Goal: Task Accomplishment & Management: Manage account settings

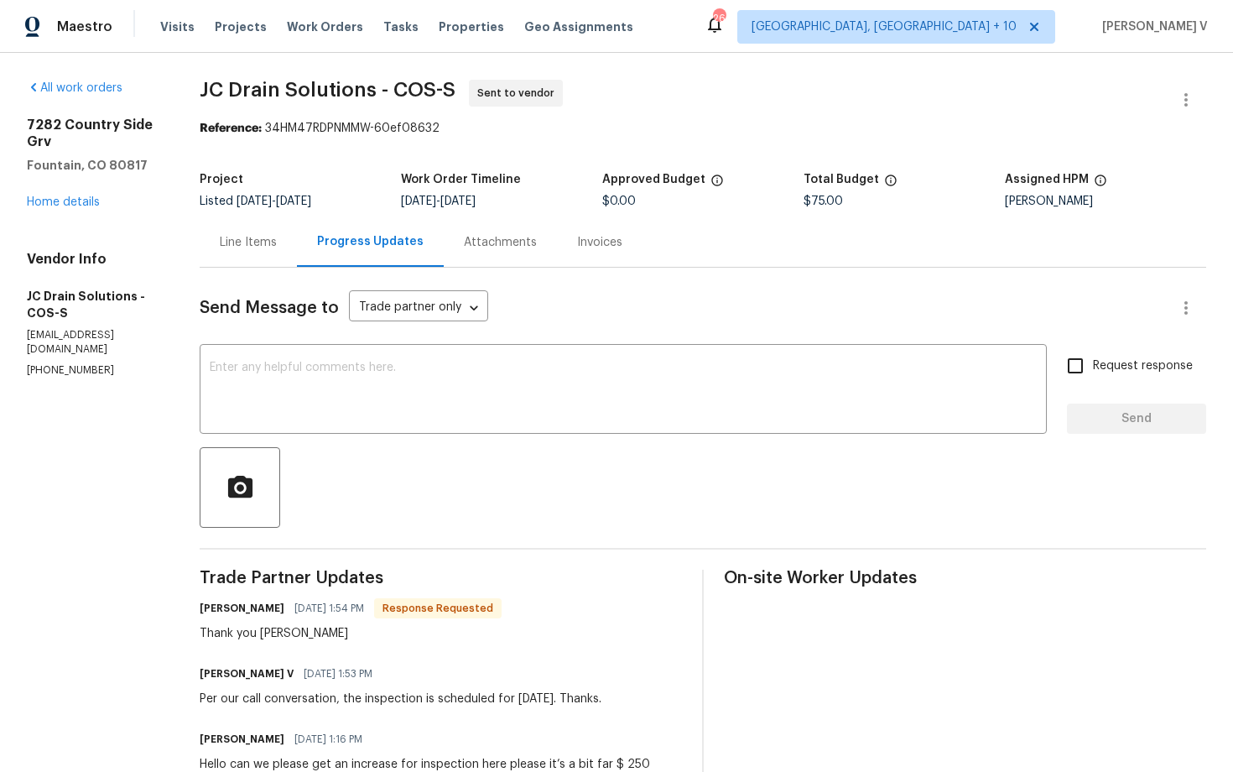
scroll to position [18, 0]
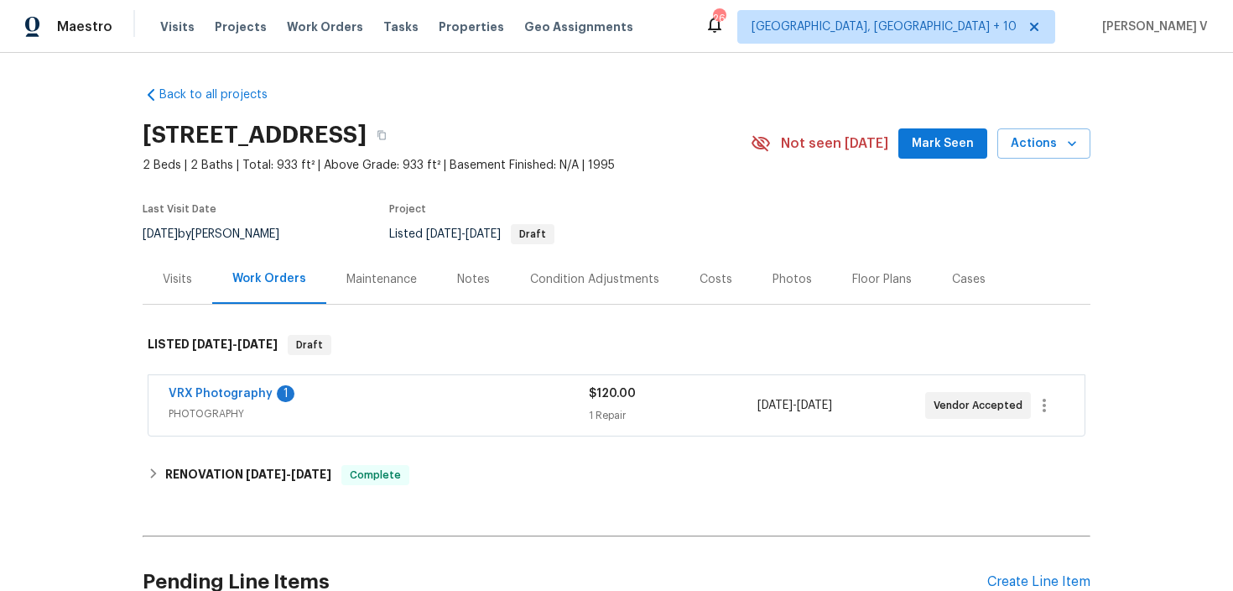
scroll to position [161, 0]
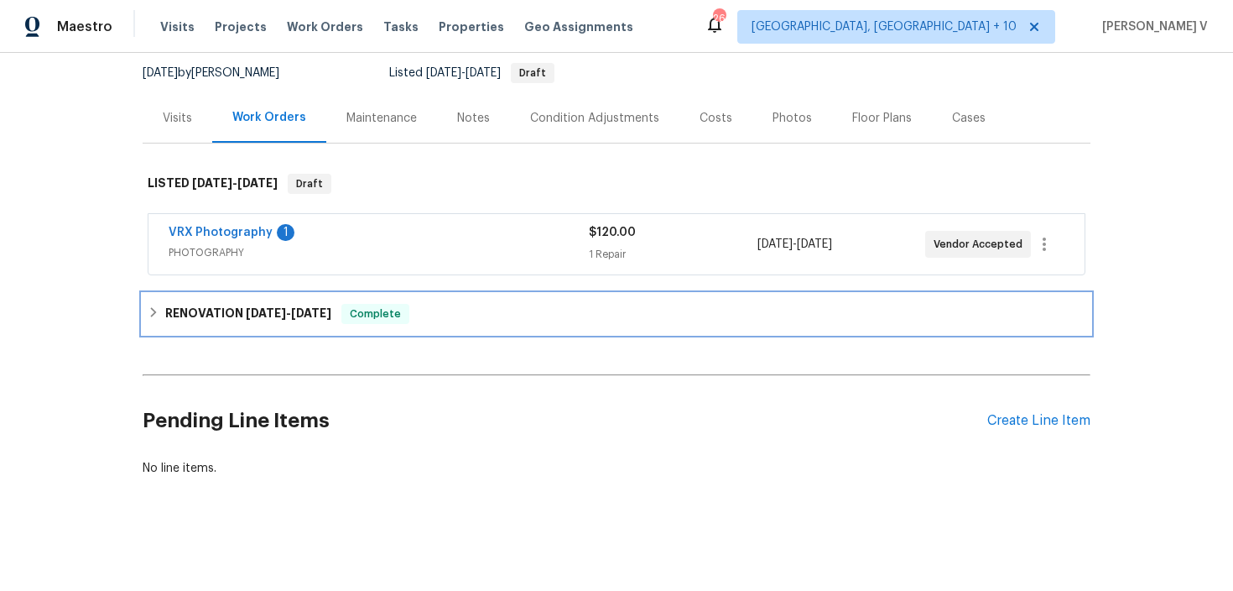
click at [395, 305] on div "Complete" at bounding box center [375, 314] width 68 height 20
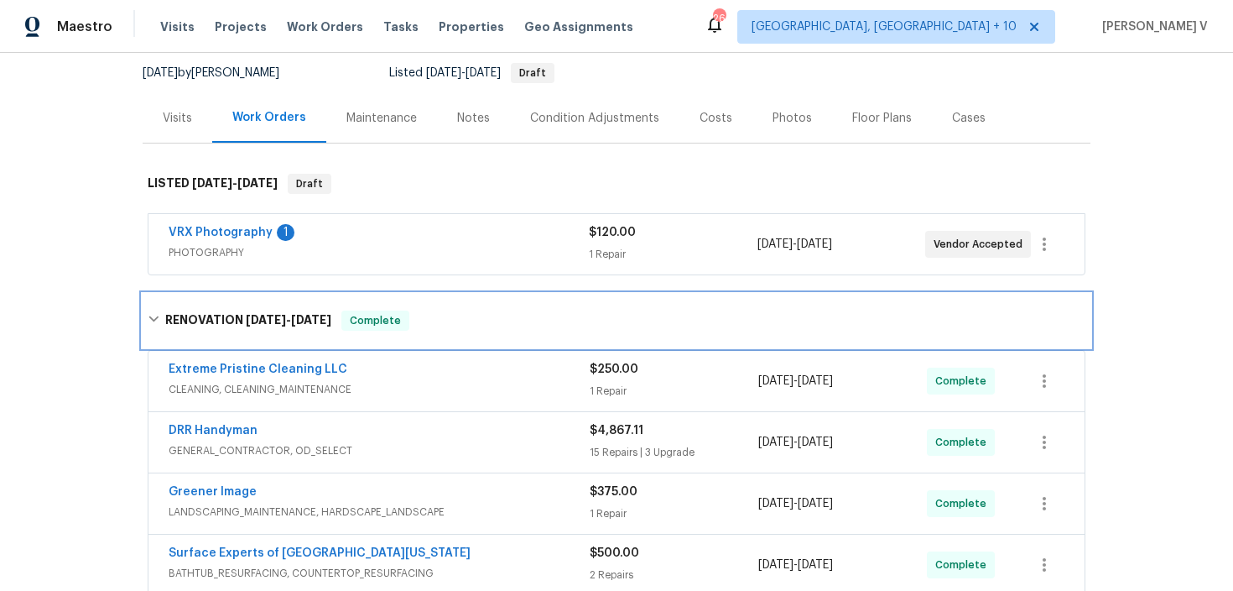
scroll to position [612, 0]
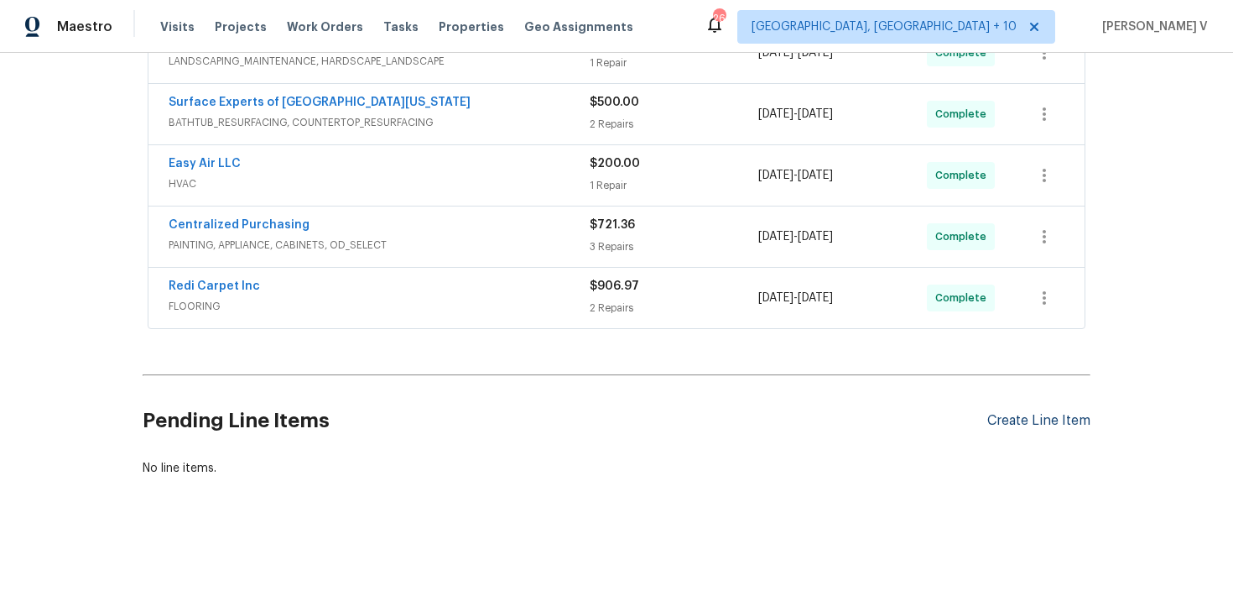
click at [1006, 418] on div "Create Line Item" at bounding box center [1038, 421] width 103 height 16
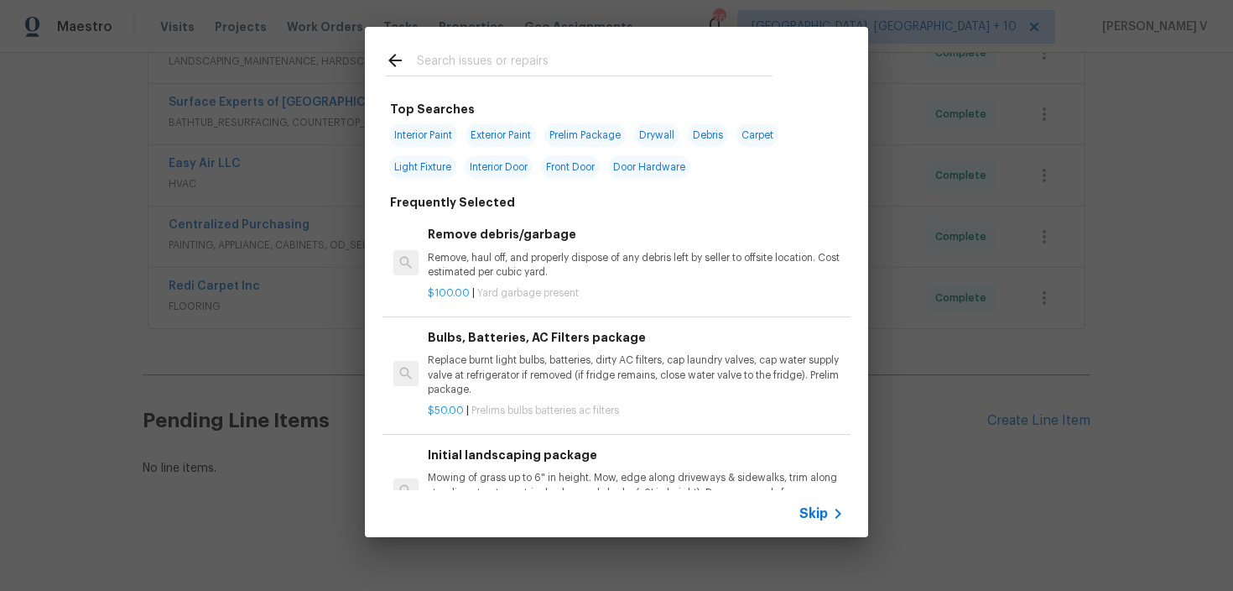
click at [826, 508] on span "Skip" at bounding box center [814, 513] width 29 height 17
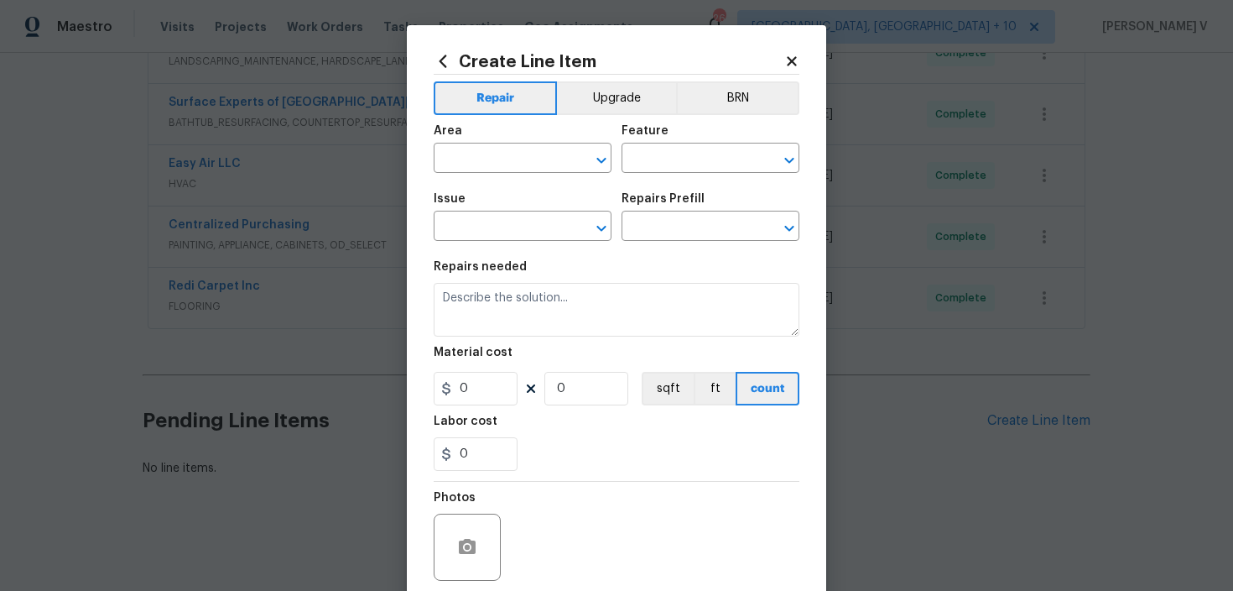
click at [588, 270] on div "Repairs needed" at bounding box center [617, 272] width 366 height 22
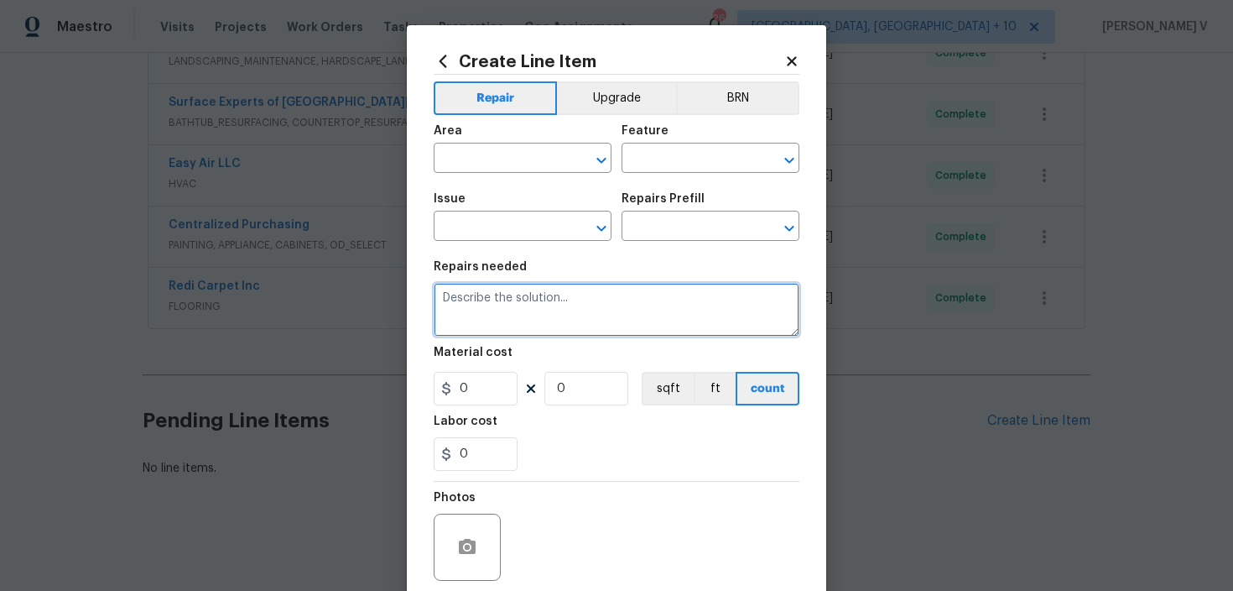
click at [552, 312] on textarea at bounding box center [617, 310] width 366 height 54
paste textarea "The toilet in the master bath, it’s been running. Identify the toilet(s) in nee…"
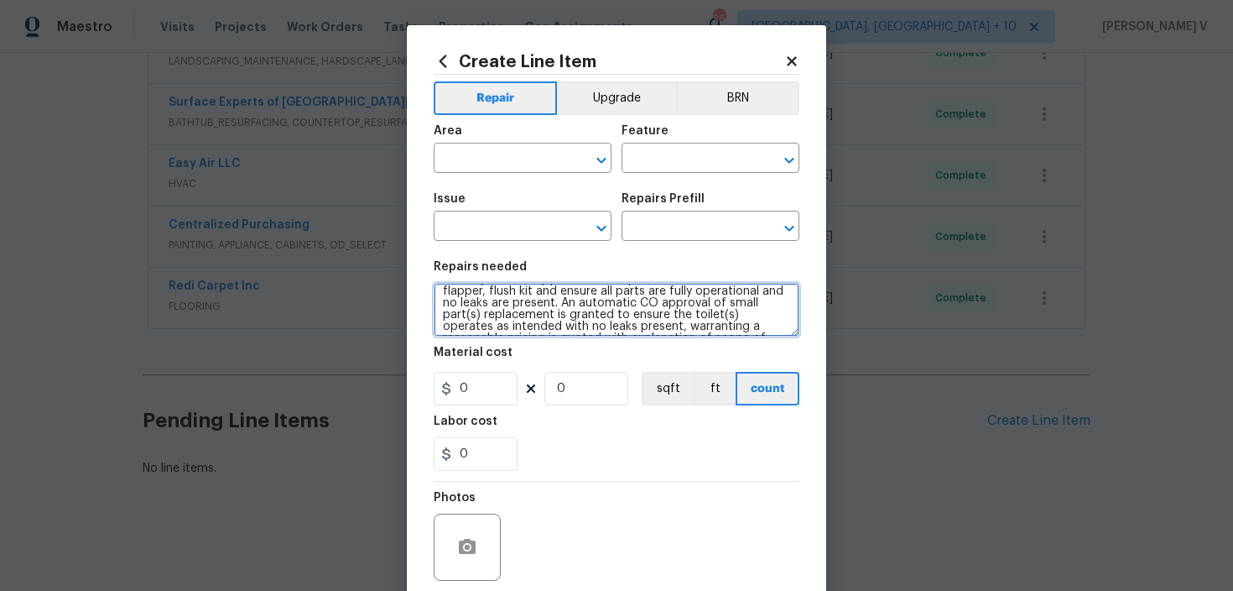
scroll to position [0, 0]
type textarea "The toilet in the master bath, it’s been running. Identify the toilet(s) in nee…"
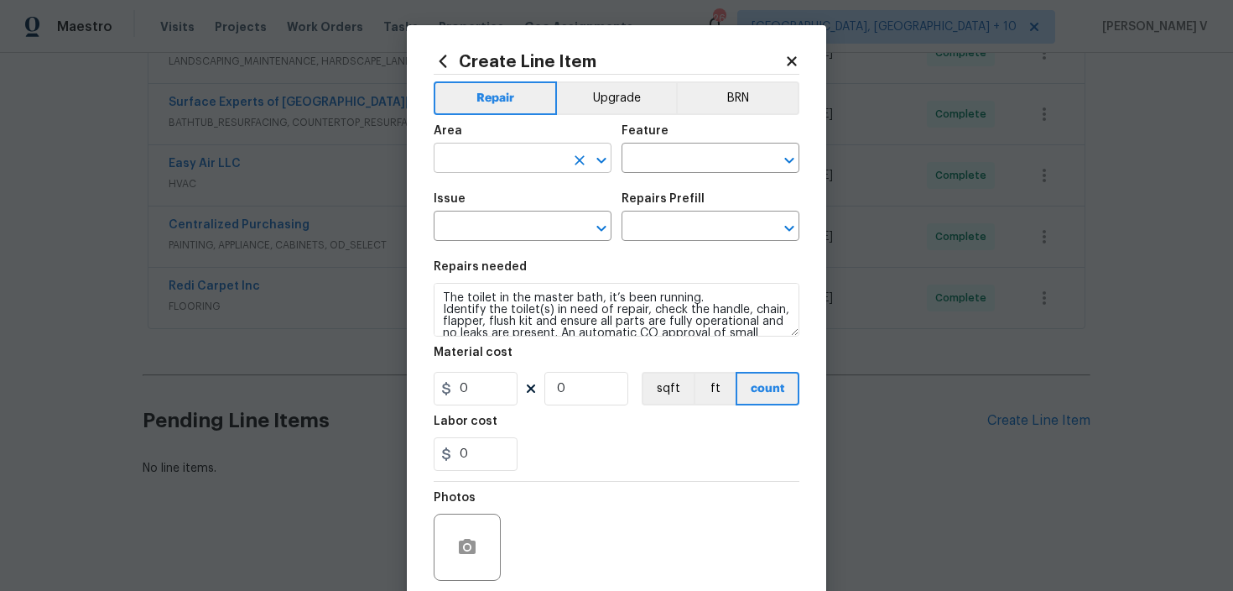
click at [488, 169] on input "text" at bounding box center [499, 160] width 131 height 26
type input "t"
type input "bnat"
click at [455, 157] on input "bnat" at bounding box center [499, 160] width 131 height 26
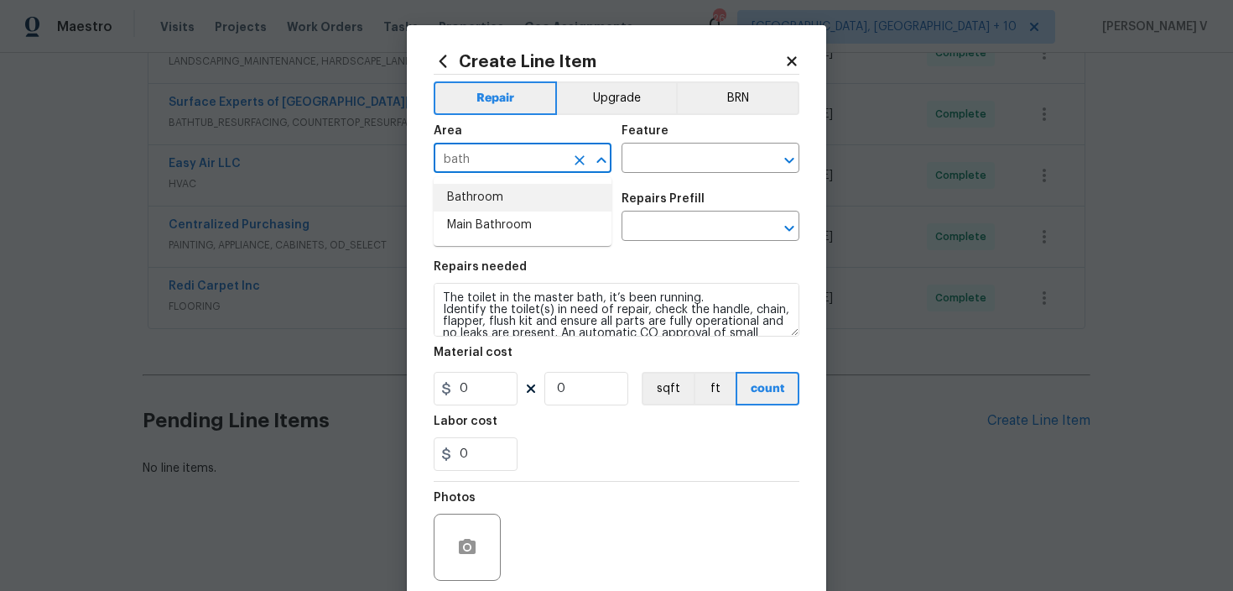
click at [471, 207] on li "Bathroom" at bounding box center [523, 198] width 178 height 28
type input "Bathroom"
click at [664, 159] on input "text" at bounding box center [687, 160] width 131 height 26
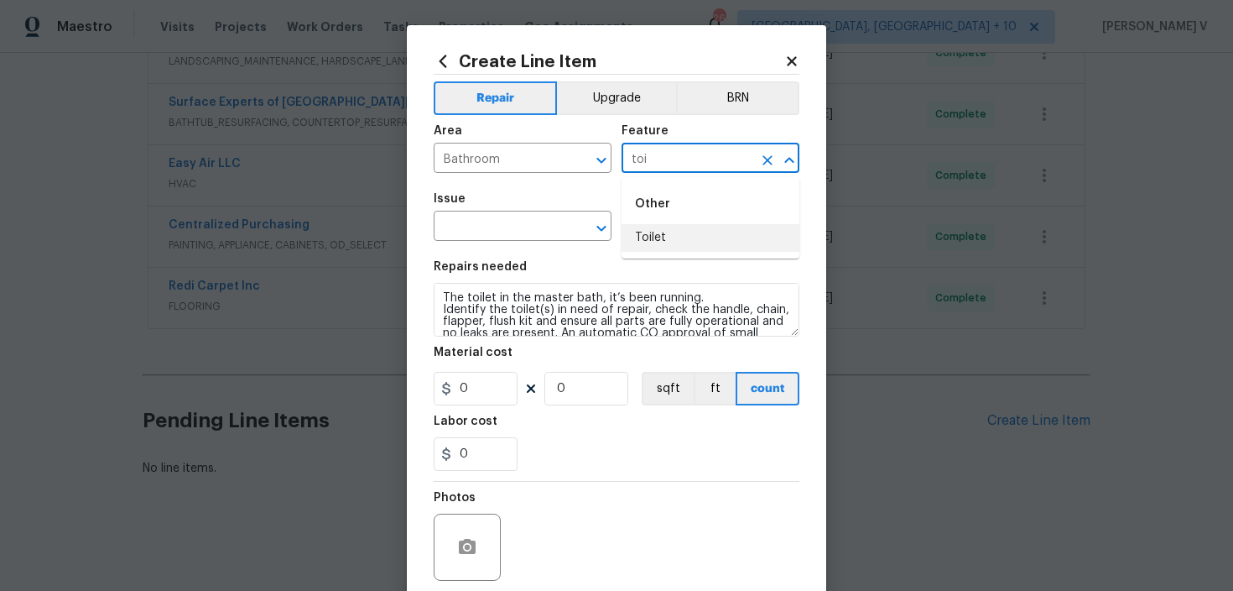
click at [689, 226] on li "Toilet" at bounding box center [711, 238] width 178 height 28
type input "Toilet"
click at [493, 238] on input "text" at bounding box center [499, 228] width 131 height 26
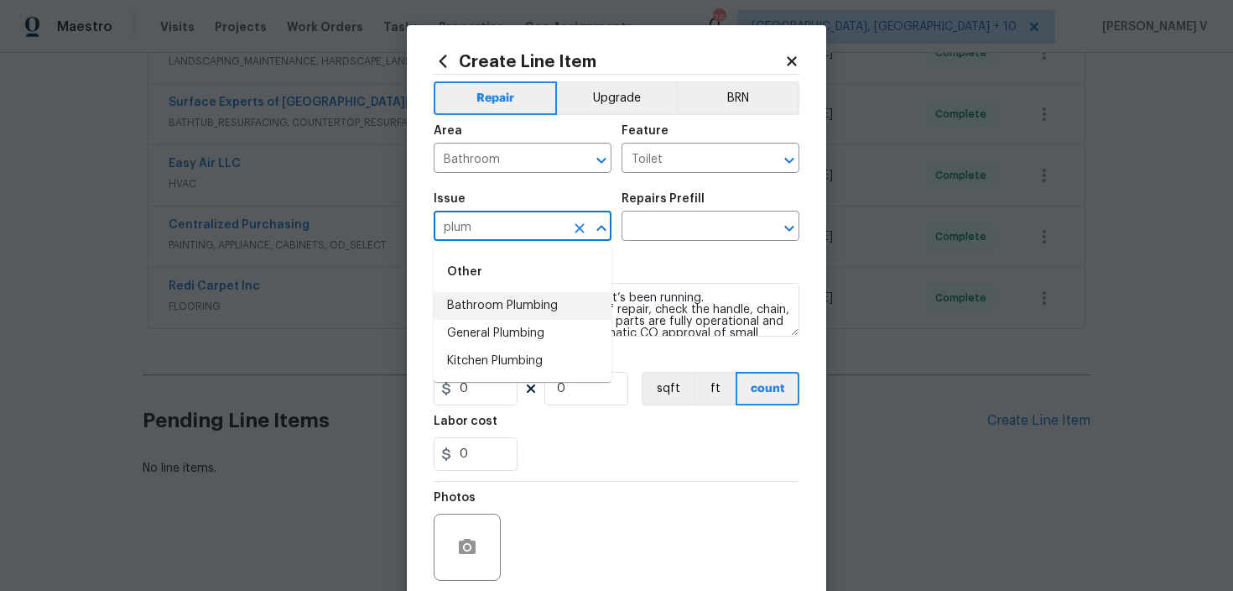
click at [499, 296] on li "Bathroom Plumbing" at bounding box center [523, 306] width 178 height 28
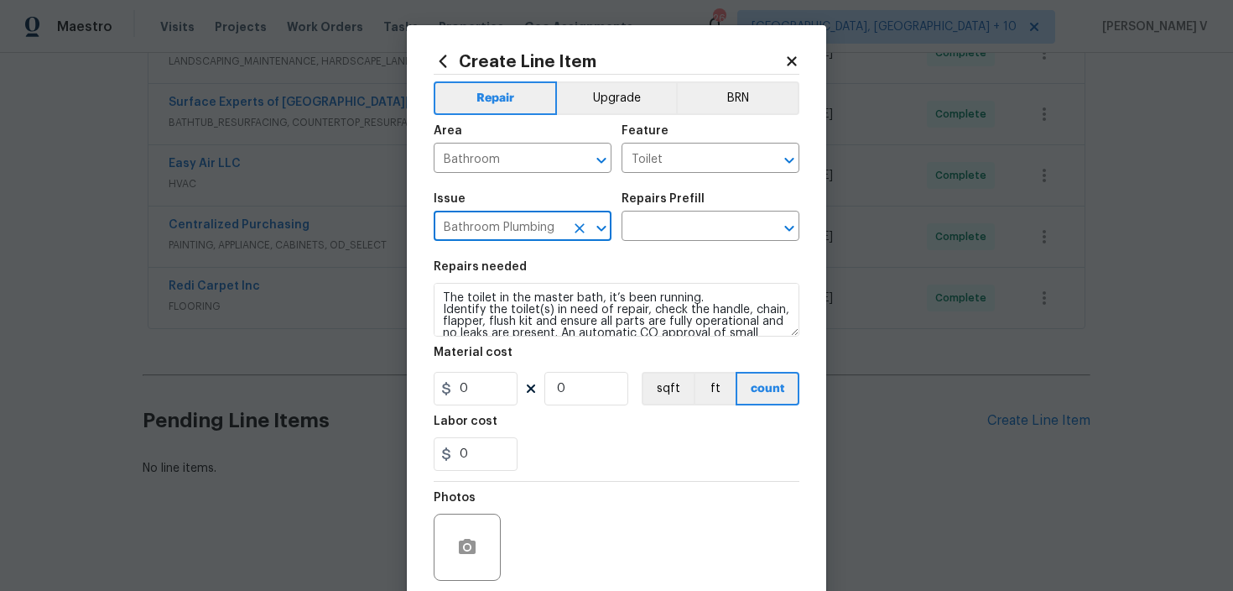
type input "Bathroom Plumbing"
click at [701, 213] on div "Repairs Prefill" at bounding box center [711, 204] width 178 height 22
click at [675, 232] on input "text" at bounding box center [687, 228] width 131 height 26
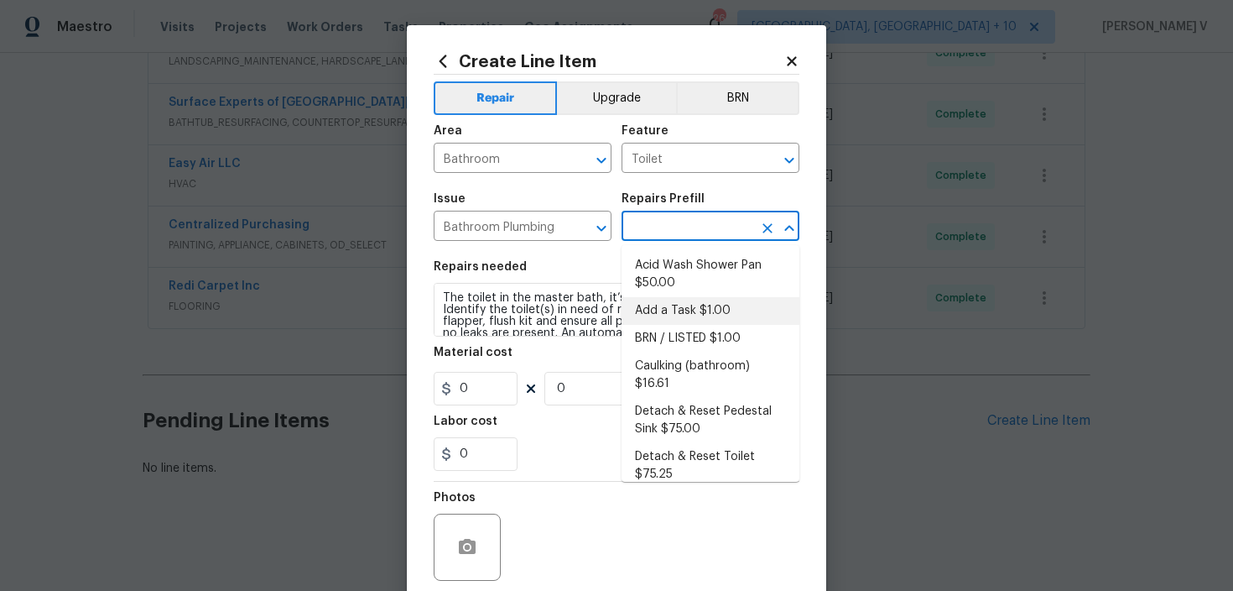
click at [652, 311] on li "Add a Task $1.00" at bounding box center [711, 311] width 178 height 28
type input "Plumbing"
type input "Add a Task $1.00"
type textarea "HPM to detail"
type input "1"
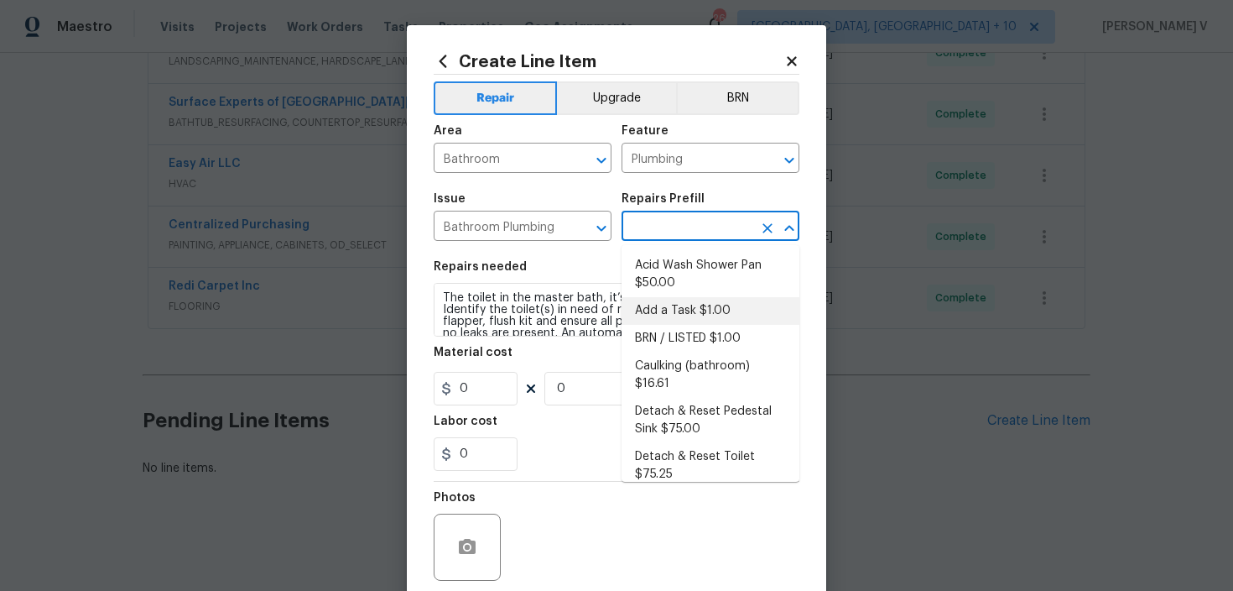
type input "1"
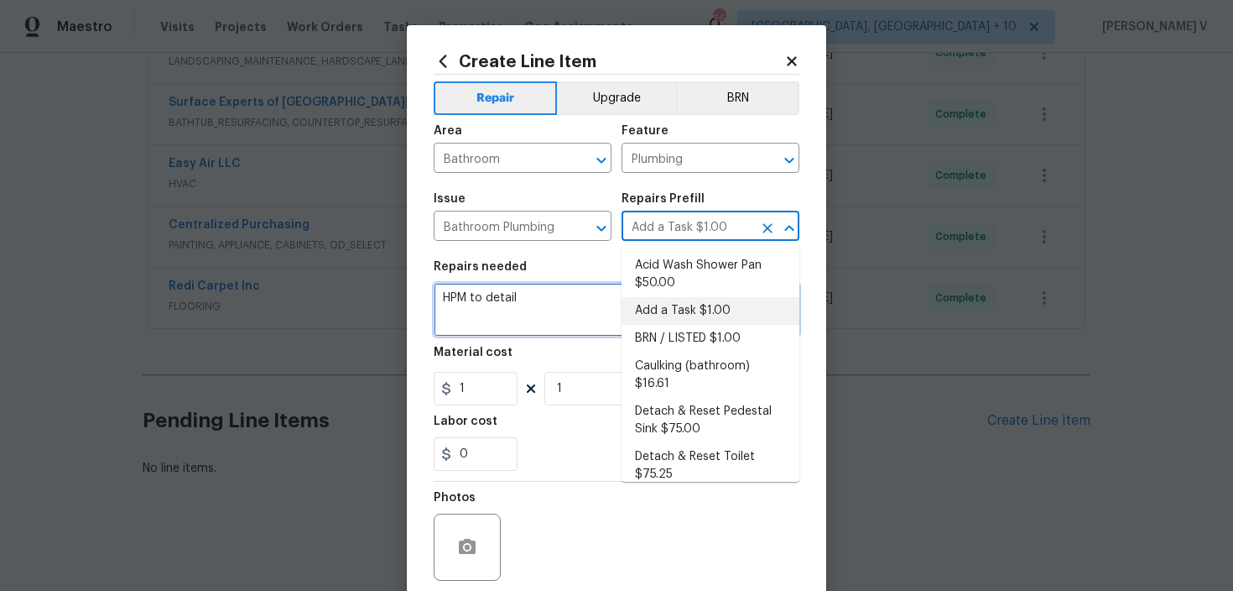
click at [652, 311] on textarea "The toilet in the master bath, it’s been running. Identify the toilet(s) in nee…" at bounding box center [617, 310] width 366 height 54
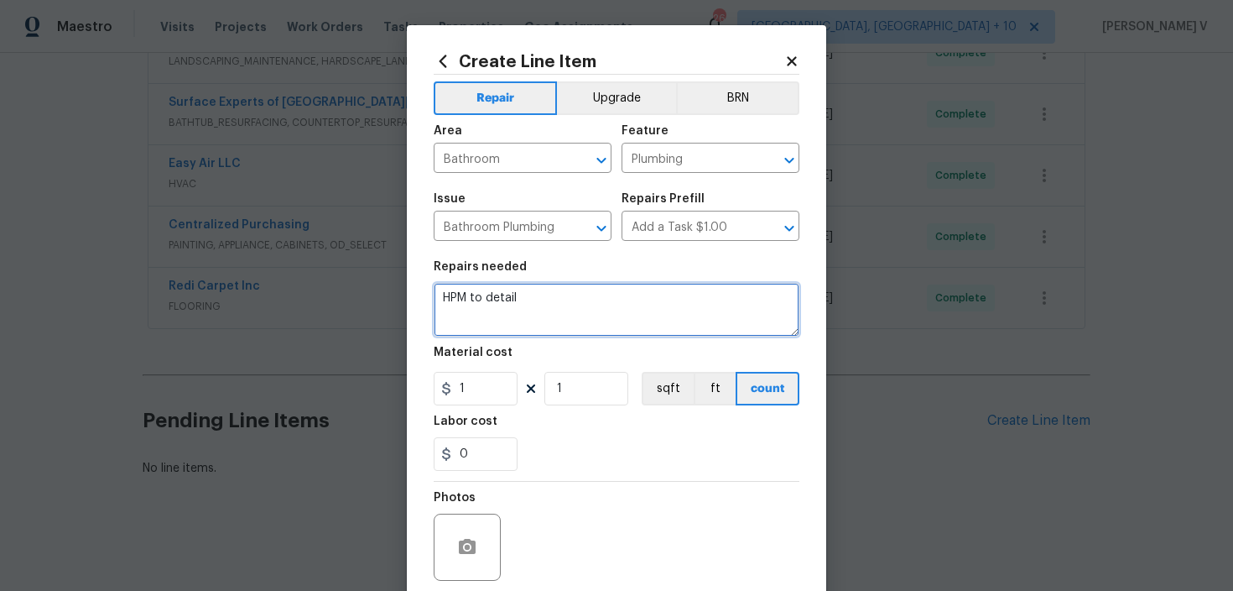
click at [652, 311] on textarea "HPM to detail" at bounding box center [617, 310] width 366 height 54
paste textarea "The toilet in the master bath, it’s been running. Identify the toilet(s) in nee…"
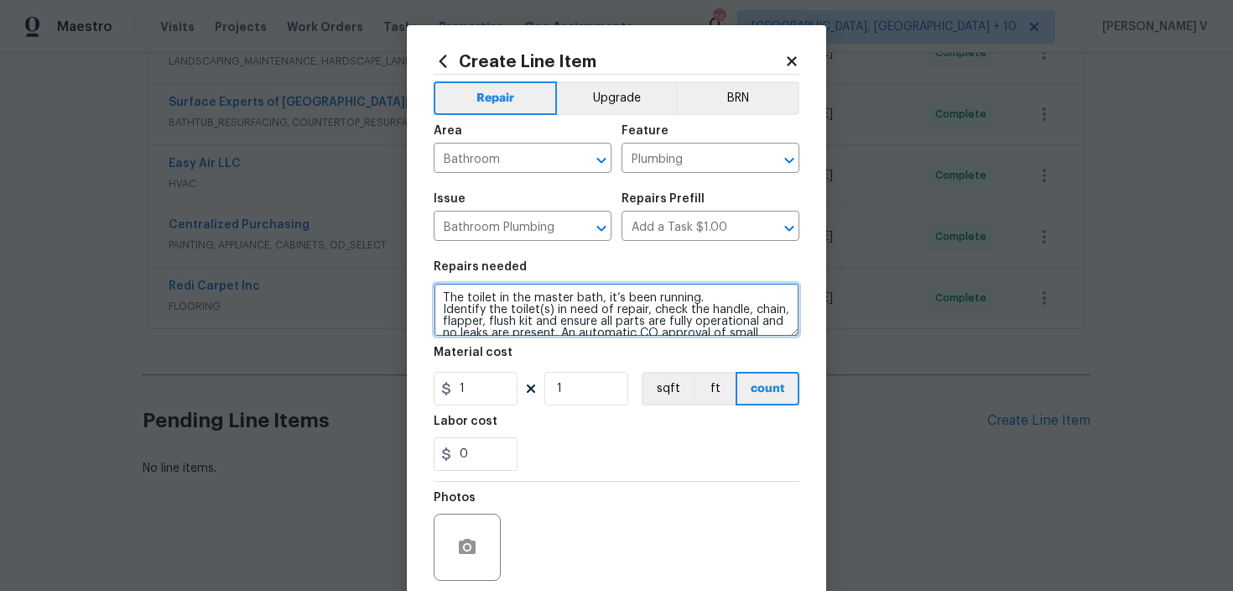
scroll to position [86, 0]
type textarea "The toilet in the master bath, it’s been running. Identify the toilet(s) in nee…"
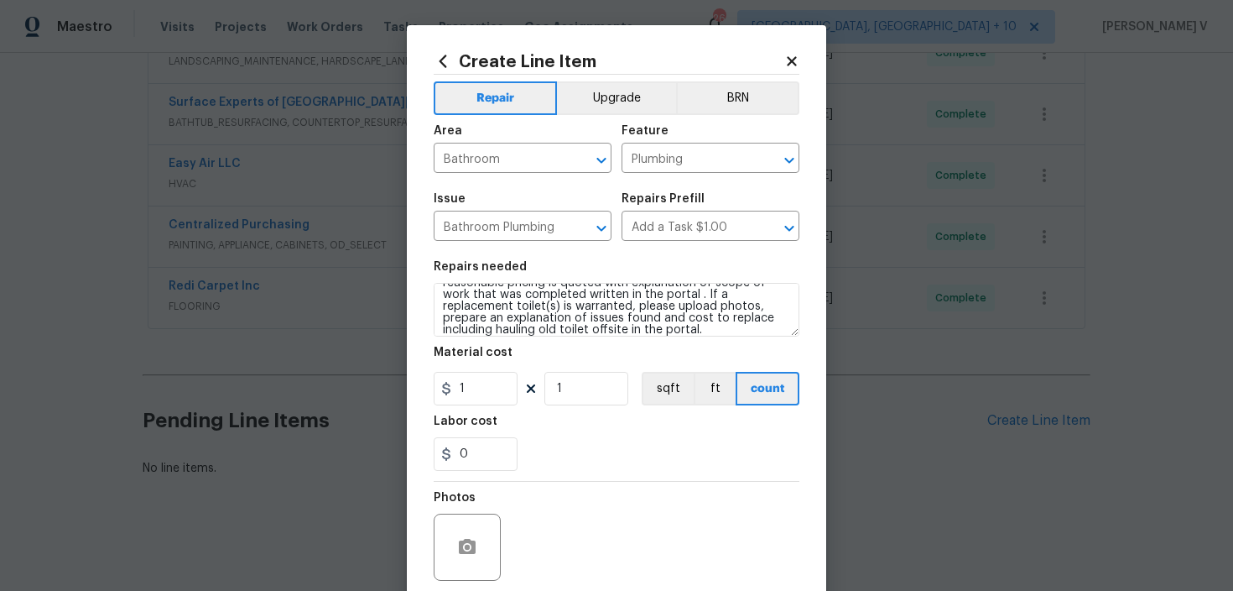
click at [489, 408] on section "Repairs needed The toilet in the master bath, it’s been running. Identify the t…" at bounding box center [617, 366] width 366 height 230
click at [493, 388] on input "1" at bounding box center [476, 389] width 84 height 34
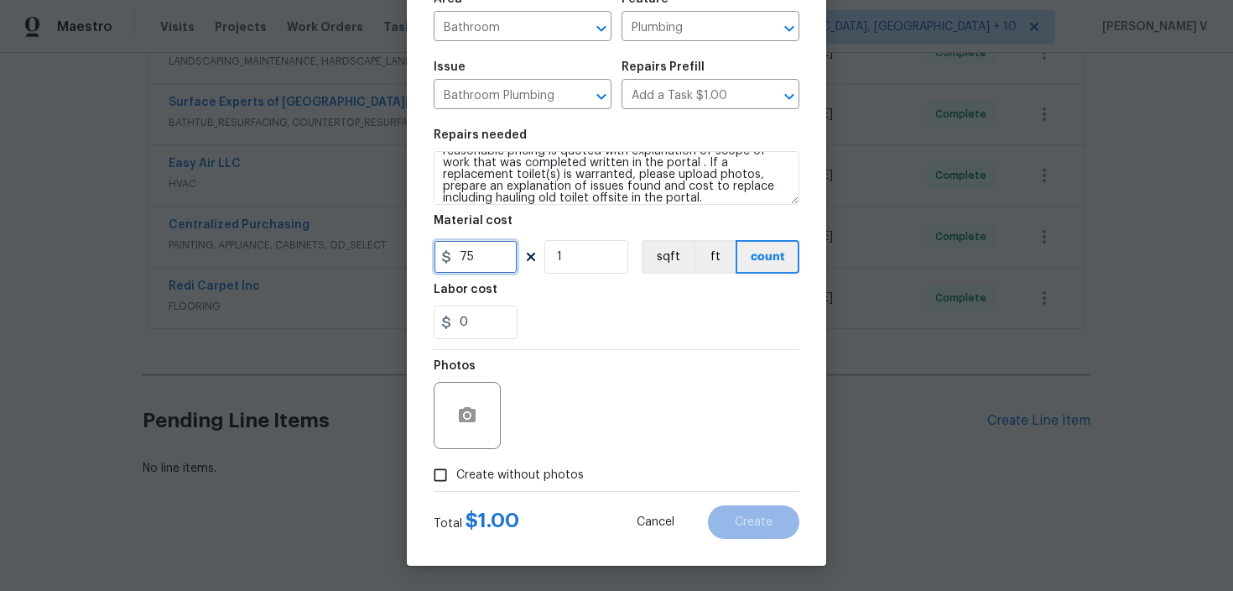
type input "75"
click at [447, 473] on input "Create without photos" at bounding box center [441, 475] width 32 height 32
checkbox input "true"
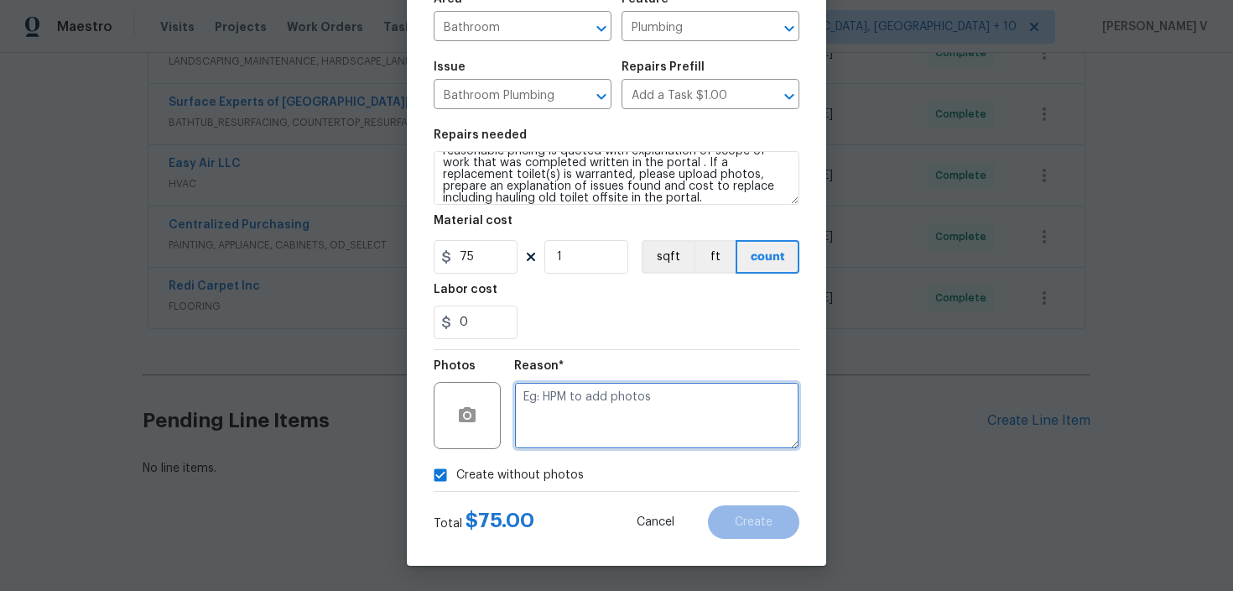
click at [603, 415] on textarea at bounding box center [656, 415] width 285 height 67
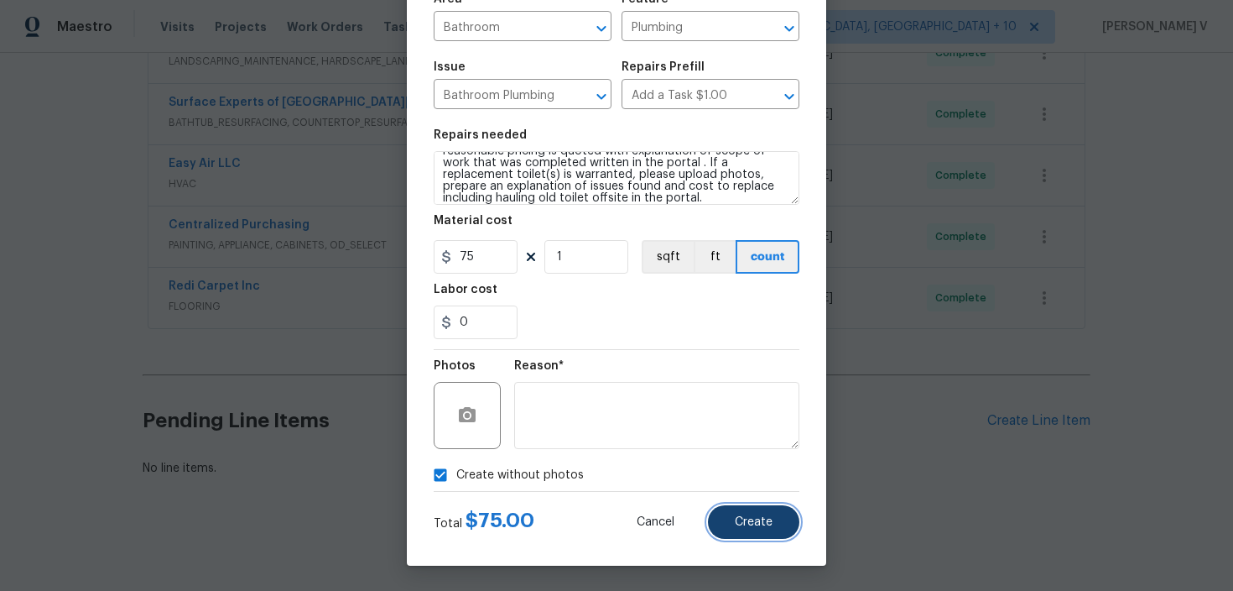
click at [731, 505] on button "Create" at bounding box center [753, 522] width 91 height 34
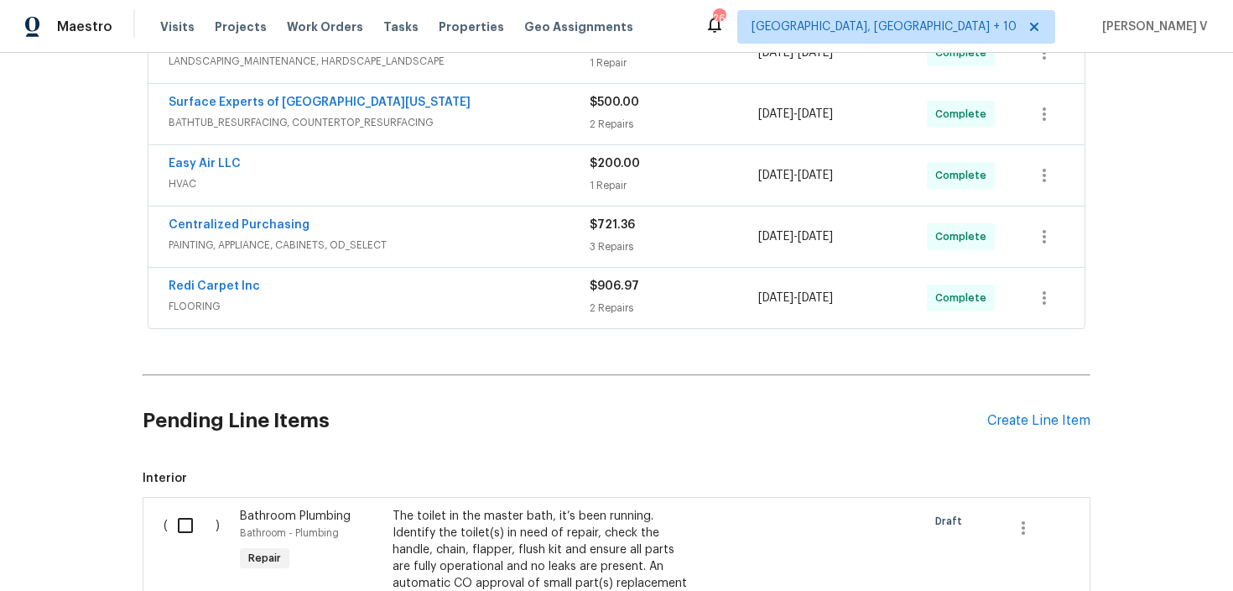
scroll to position [829, 0]
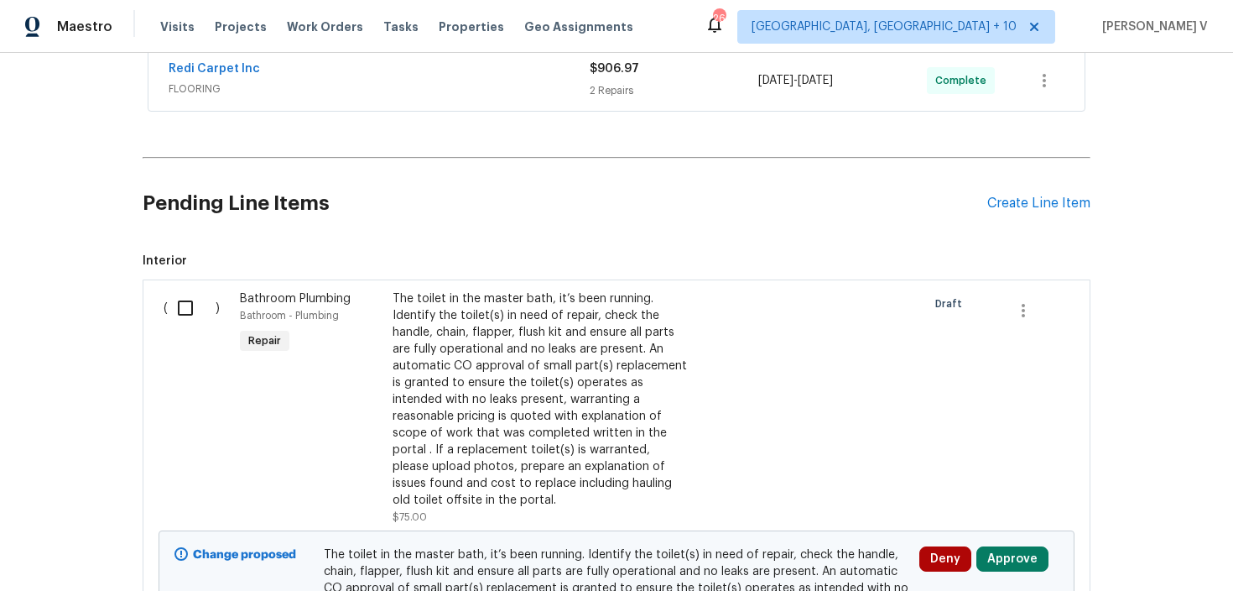
click at [169, 309] on input "checkbox" at bounding box center [192, 307] width 48 height 35
checkbox input "true"
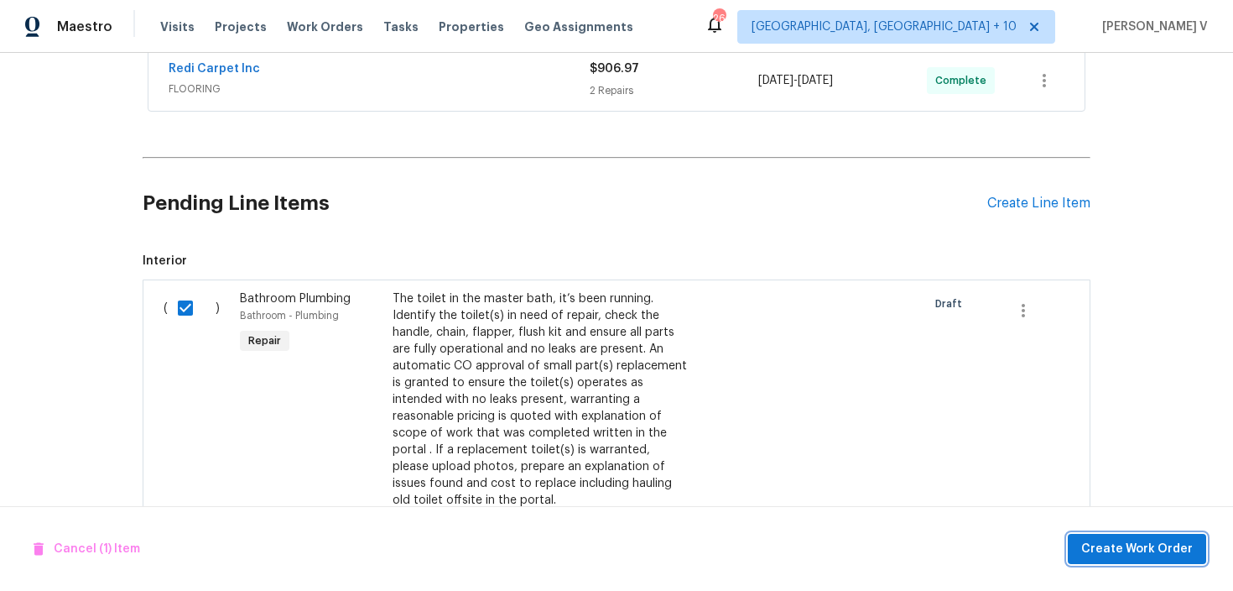
click at [1140, 544] on span "Create Work Order" at bounding box center [1137, 549] width 112 height 21
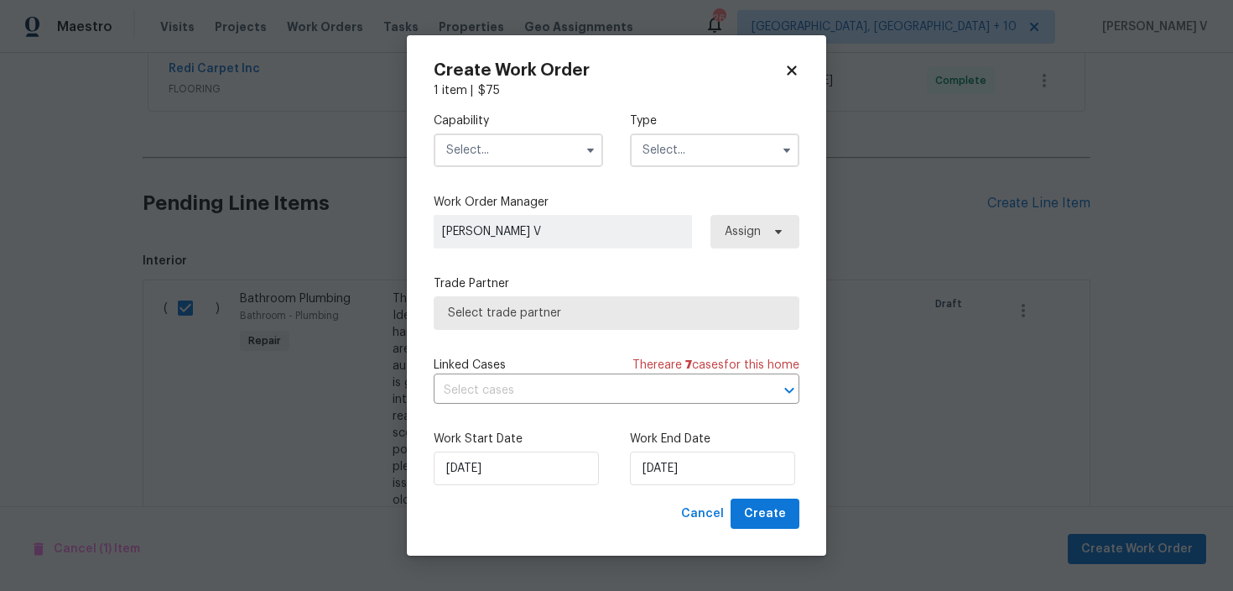
click at [517, 149] on input "text" at bounding box center [518, 150] width 169 height 34
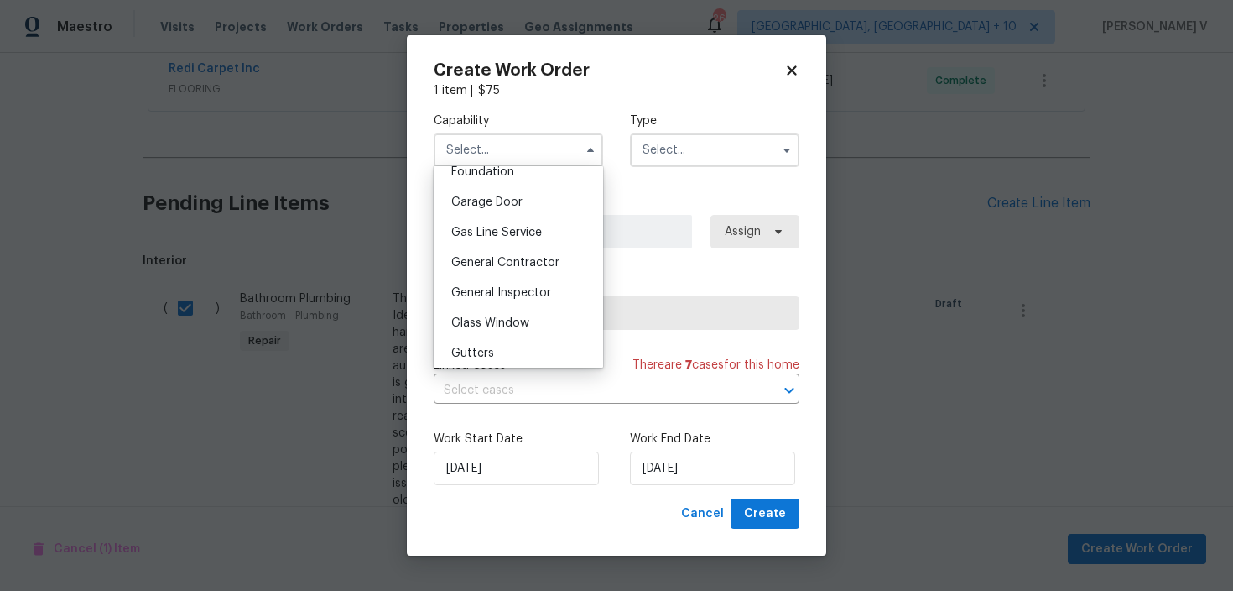
scroll to position [780, 0]
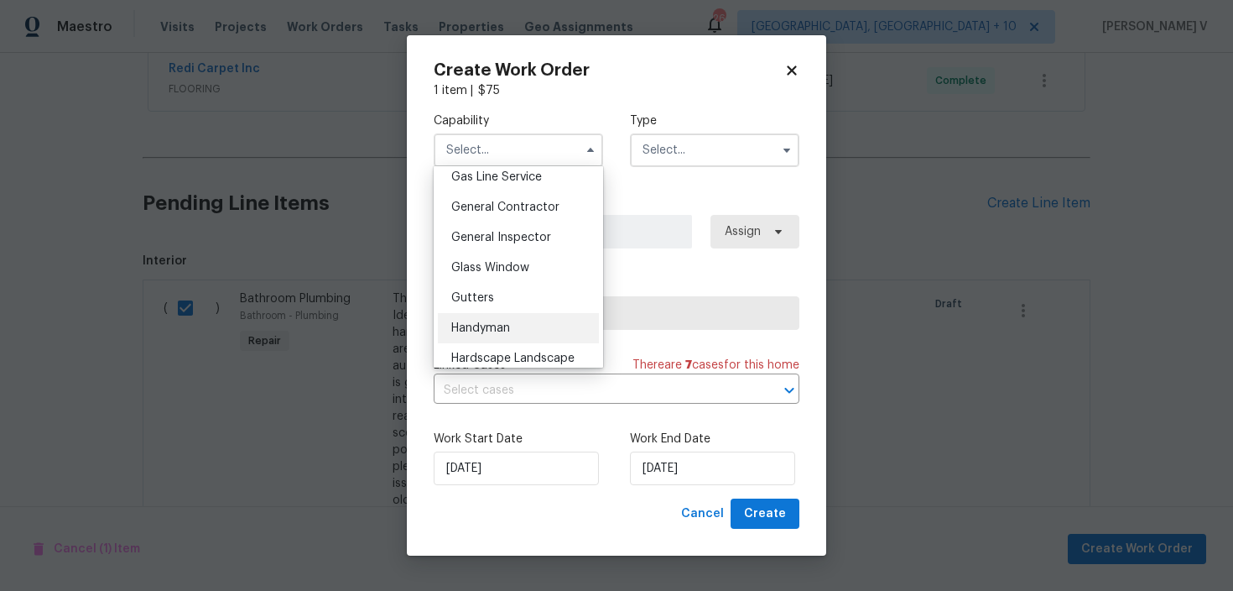
click at [503, 327] on span "Handyman" at bounding box center [480, 328] width 59 height 12
type input "Handyman"
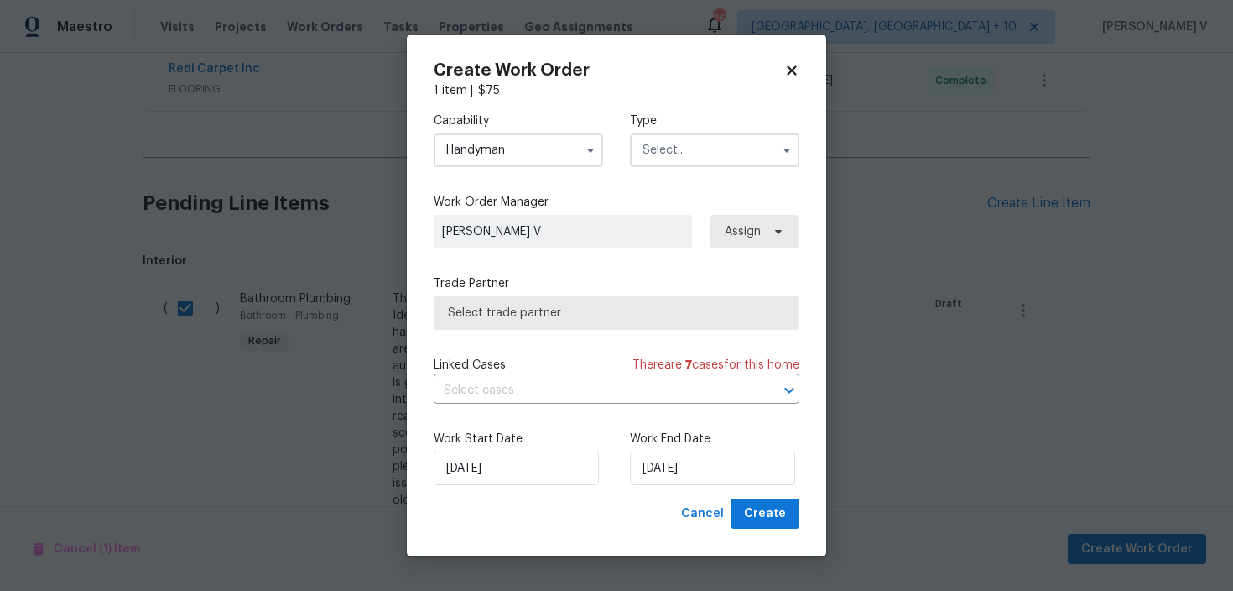
click at [708, 154] on input "text" at bounding box center [714, 150] width 169 height 34
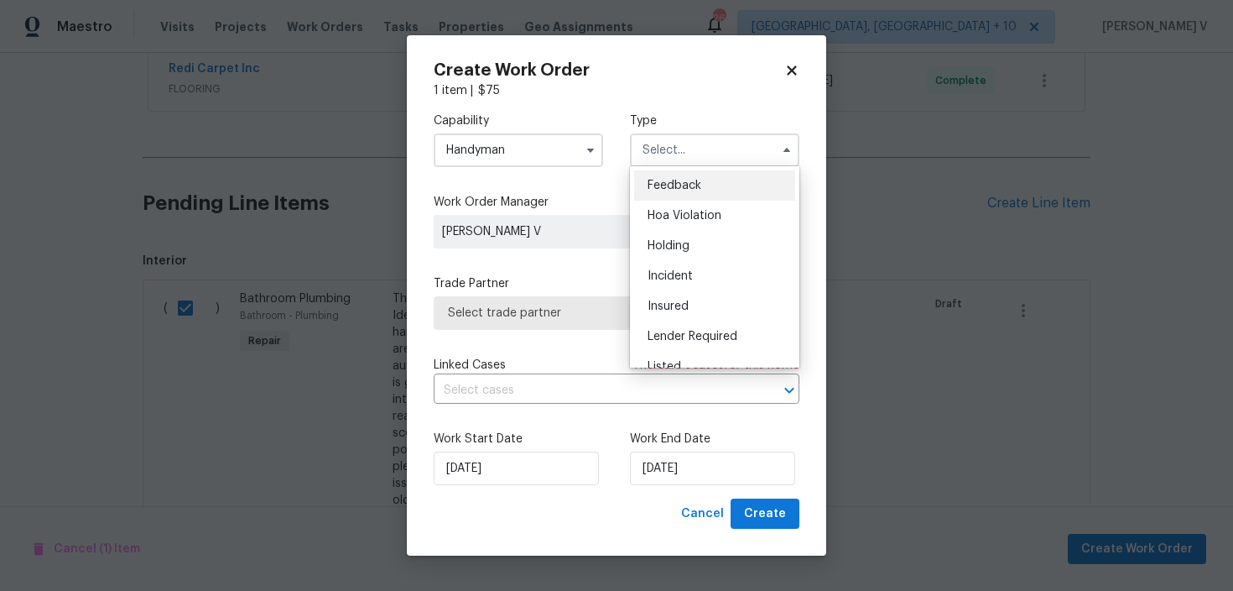
click at [675, 175] on div "Feedback" at bounding box center [714, 185] width 161 height 30
type input "Feedback"
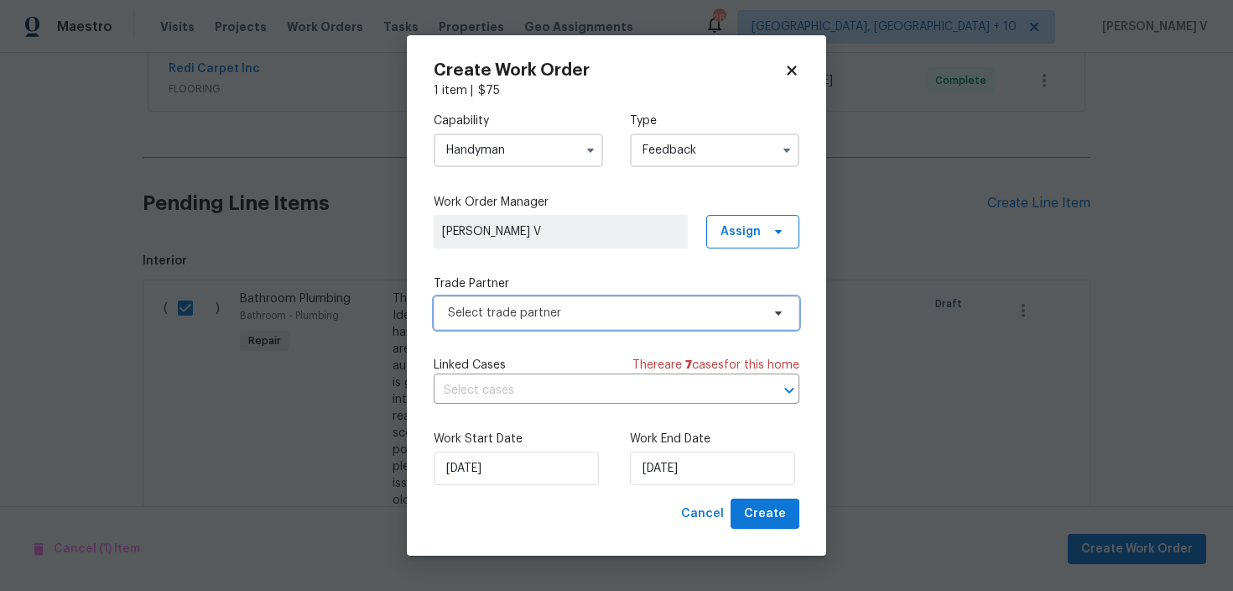
click at [621, 322] on span "Select trade partner" at bounding box center [617, 313] width 366 height 34
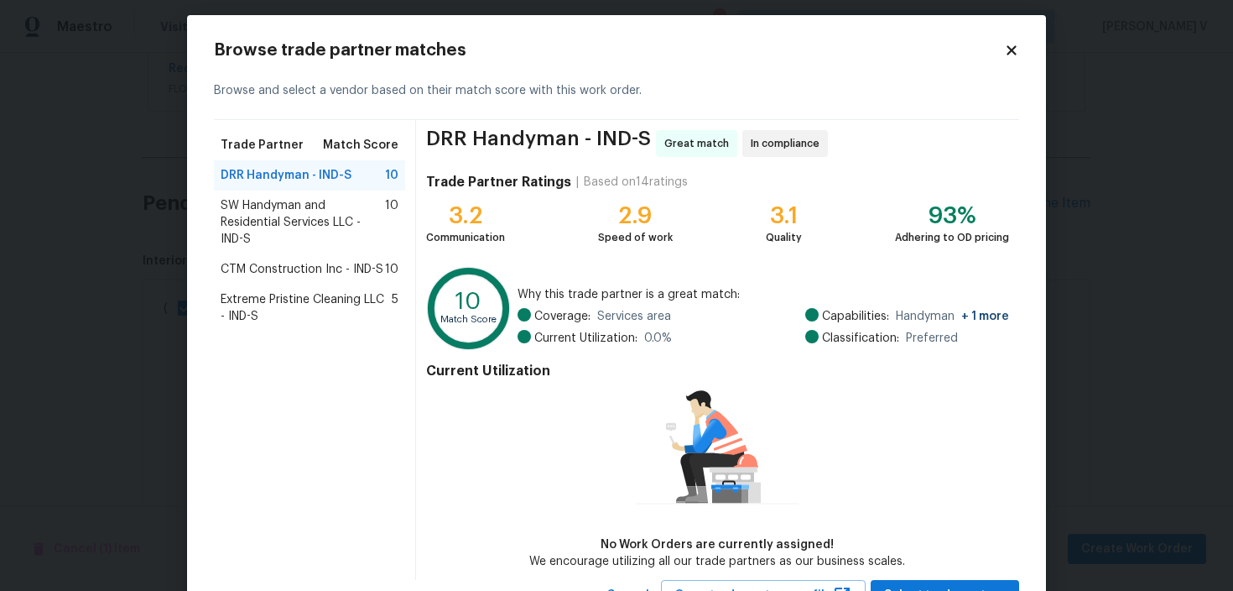
scroll to position [81, 0]
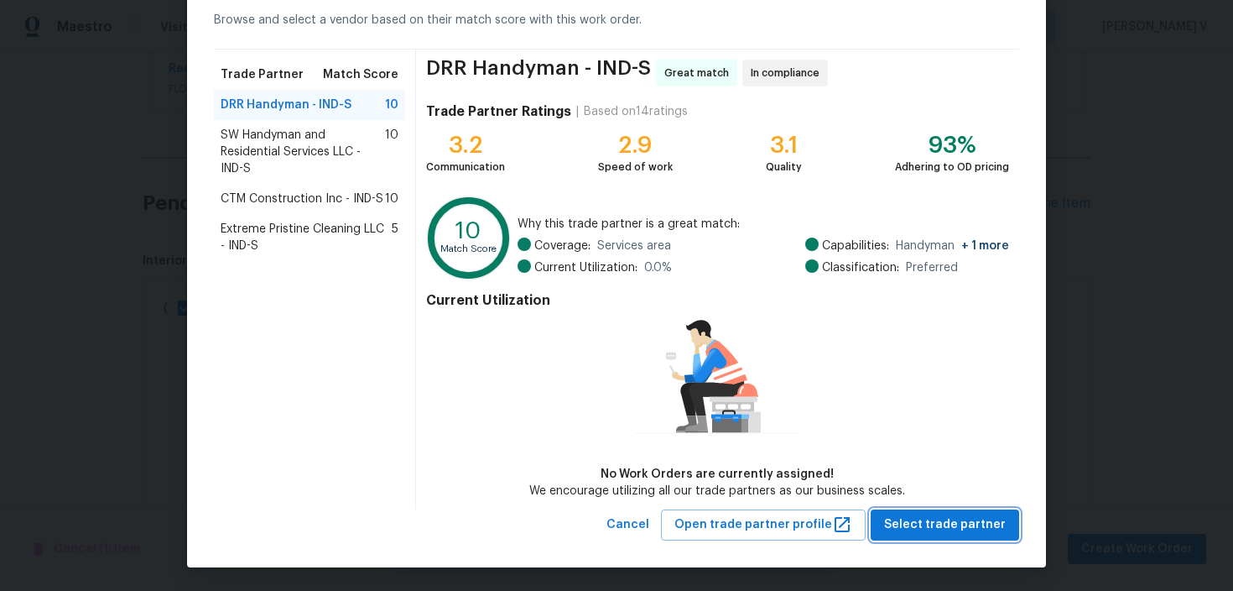
click at [914, 524] on span "Select trade partner" at bounding box center [945, 524] width 122 height 21
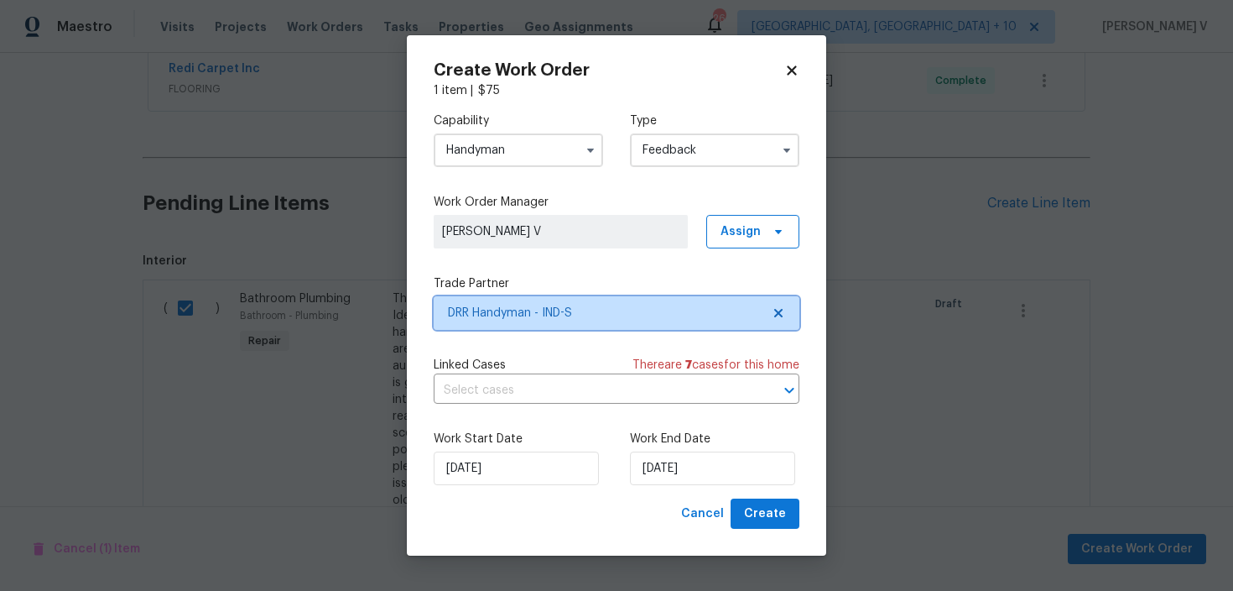
scroll to position [0, 0]
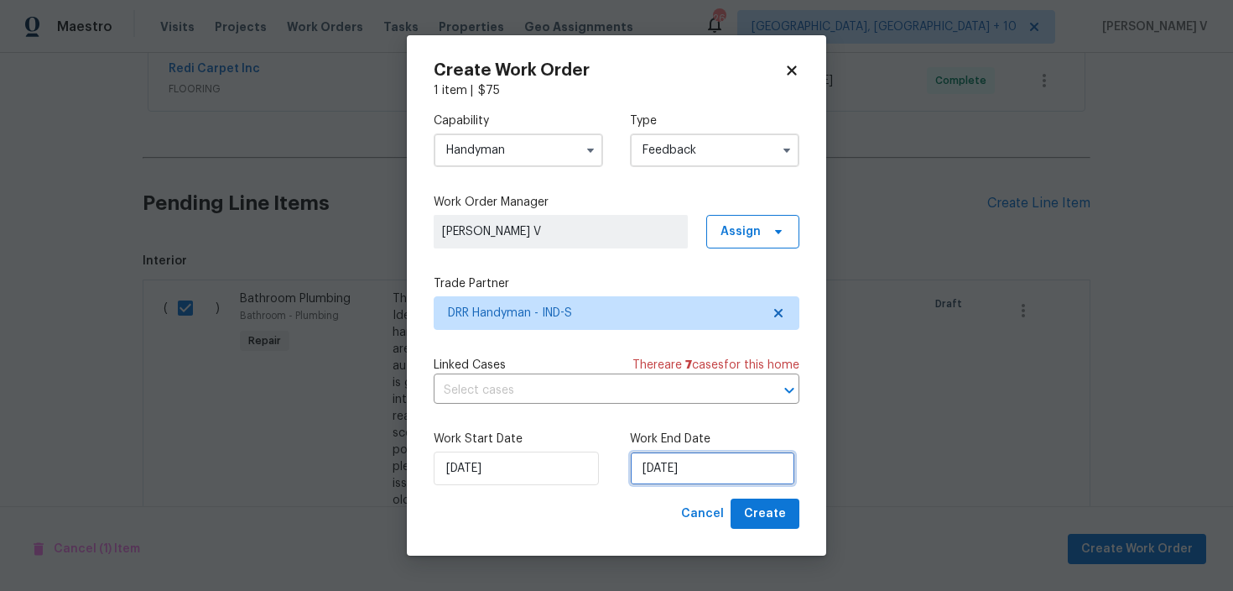
click at [701, 471] on input "14/08/2025" at bounding box center [712, 468] width 165 height 34
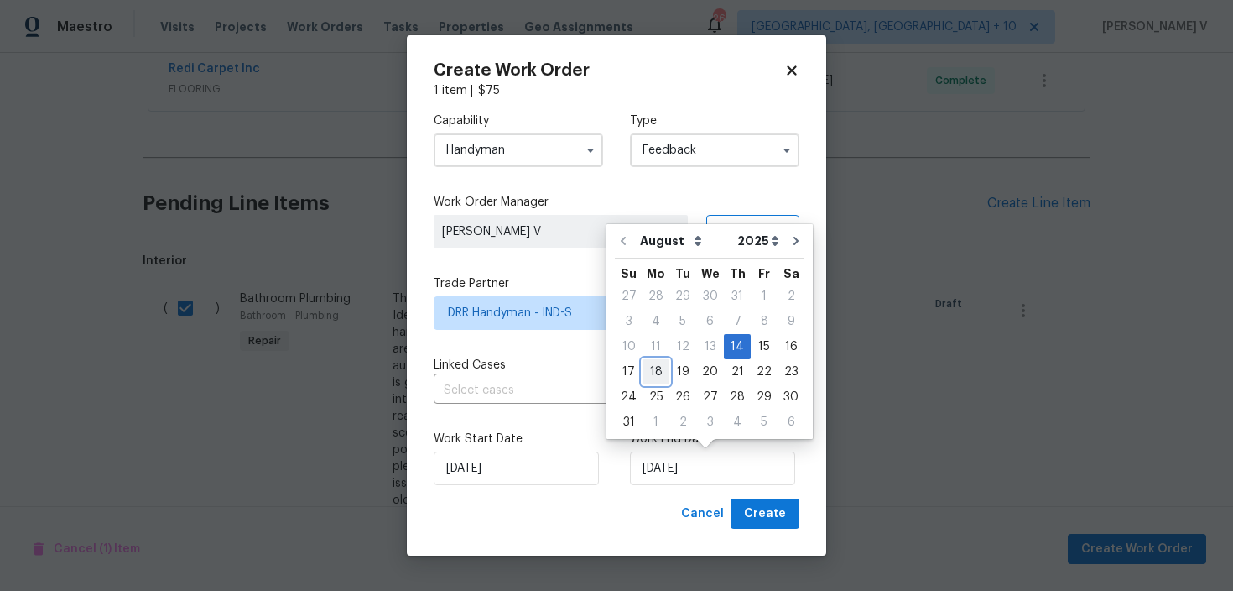
click at [661, 367] on div "18" at bounding box center [656, 371] width 27 height 23
type input "18/08/2025"
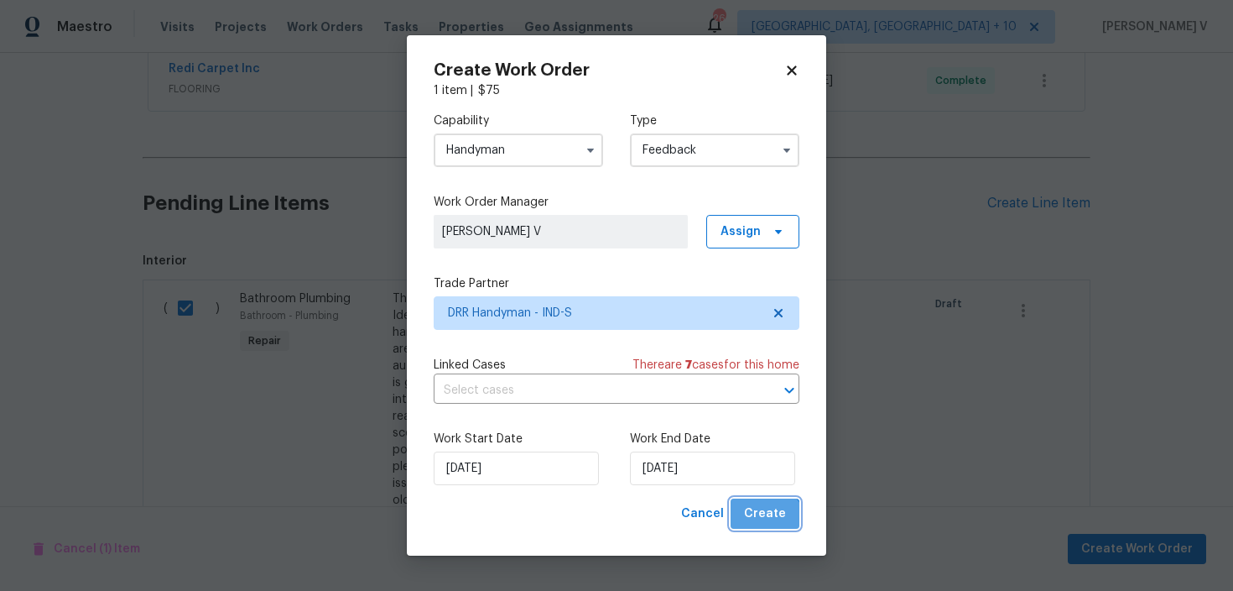
click at [766, 529] on button "Create" at bounding box center [765, 513] width 69 height 31
checkbox input "false"
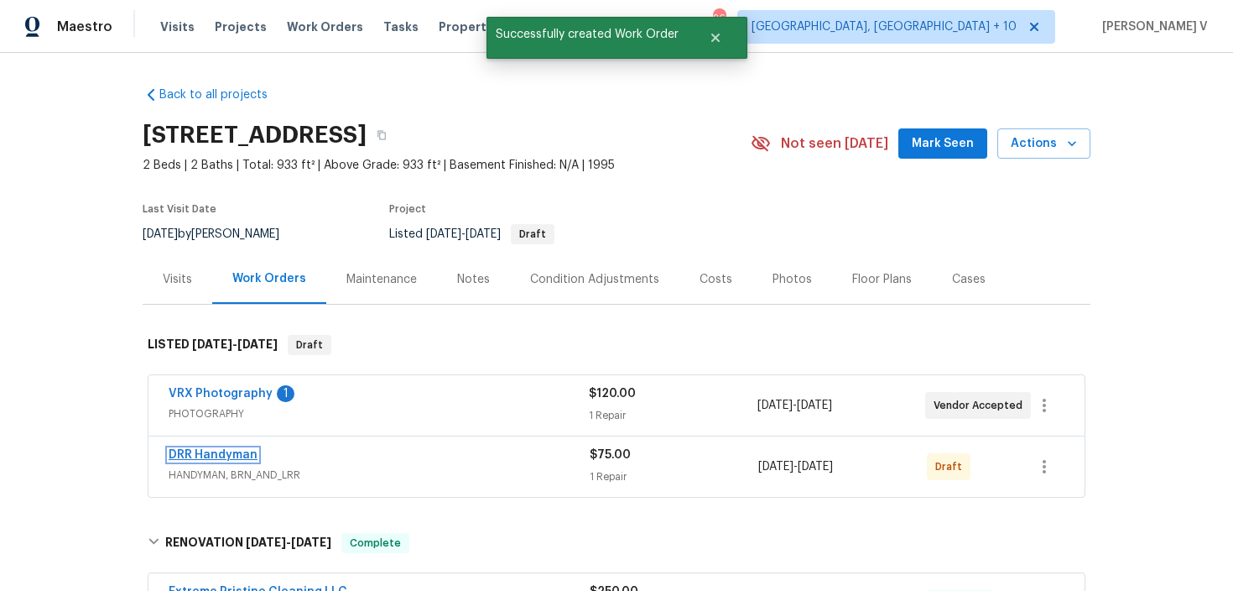
click at [205, 453] on link "DRR Handyman" at bounding box center [213, 455] width 89 height 12
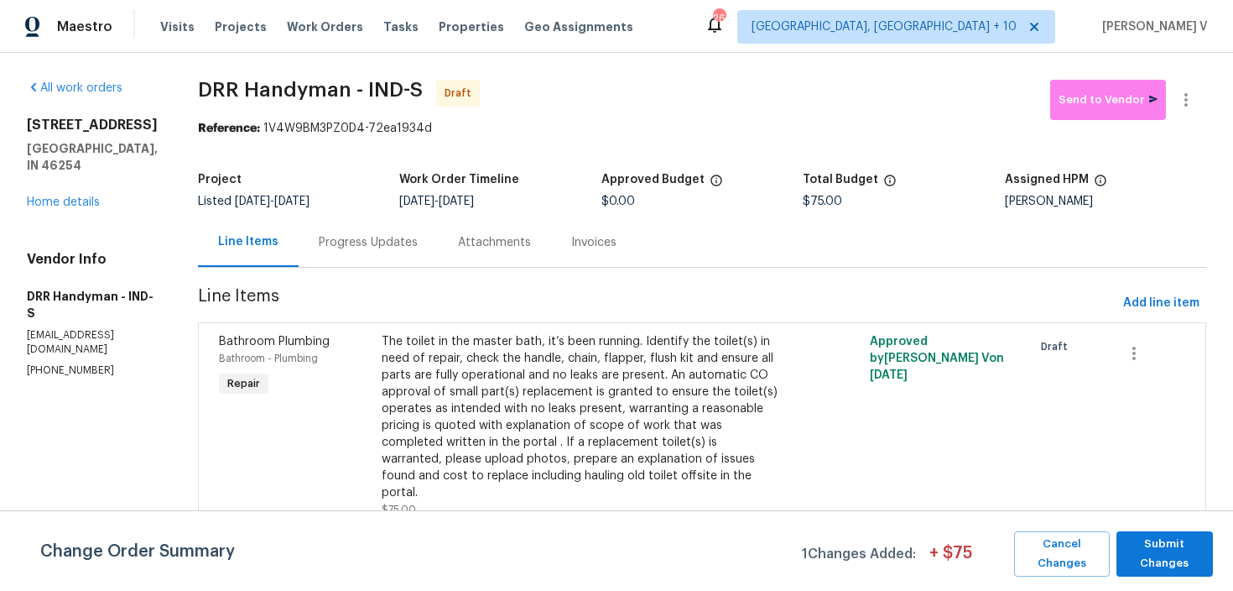
click at [362, 247] on div "Progress Updates" at bounding box center [368, 242] width 99 height 17
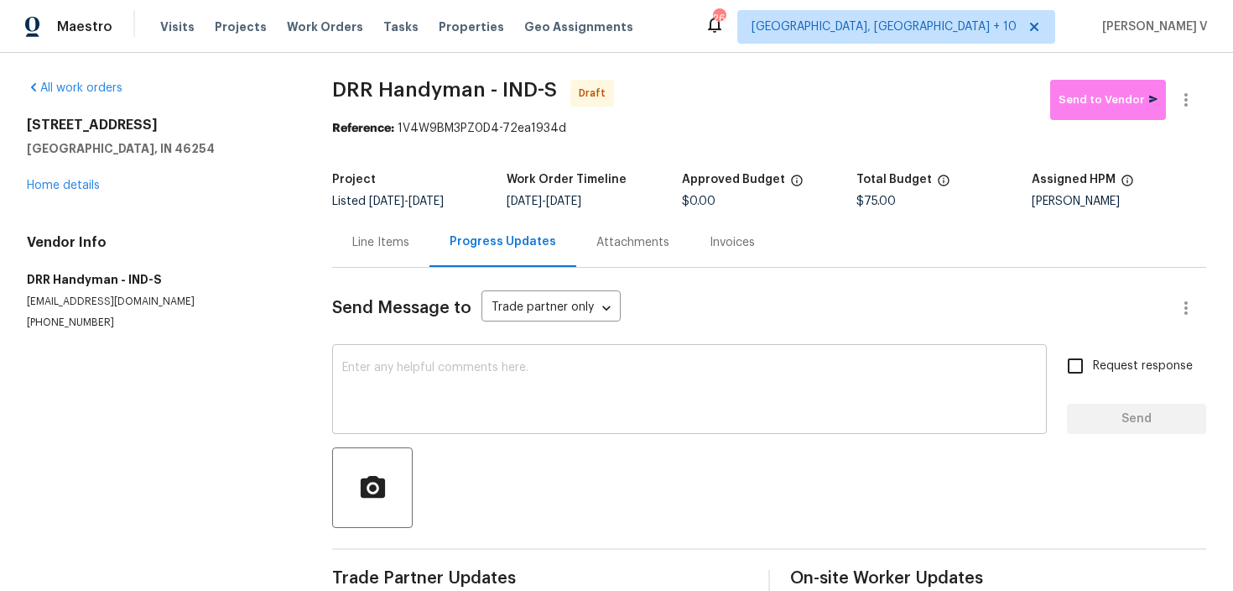
click at [424, 367] on textarea at bounding box center [689, 391] width 695 height 59
paste textarea "Hi, this is Divya with Opendoor. I’m confirming you received the WO for the pro…"
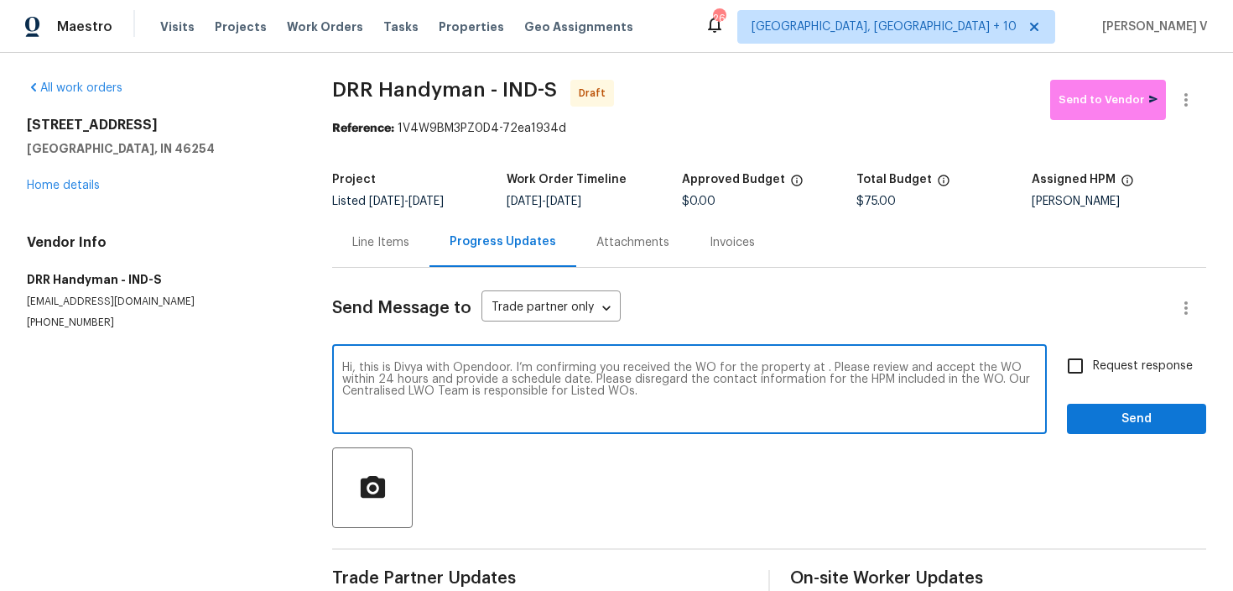
click at [823, 367] on textarea "Hi, this is Divya with Opendoor. I’m confirming you received the WO for the pro…" at bounding box center [689, 391] width 695 height 59
paste textarea "4821 Ossington Ct, Indianapolis, IN 46254"
type textarea "Hi, this is Divya with Opendoor. I’m confirming you received the WO for the pro…"
click at [1180, 361] on span "Request response" at bounding box center [1143, 366] width 100 height 18
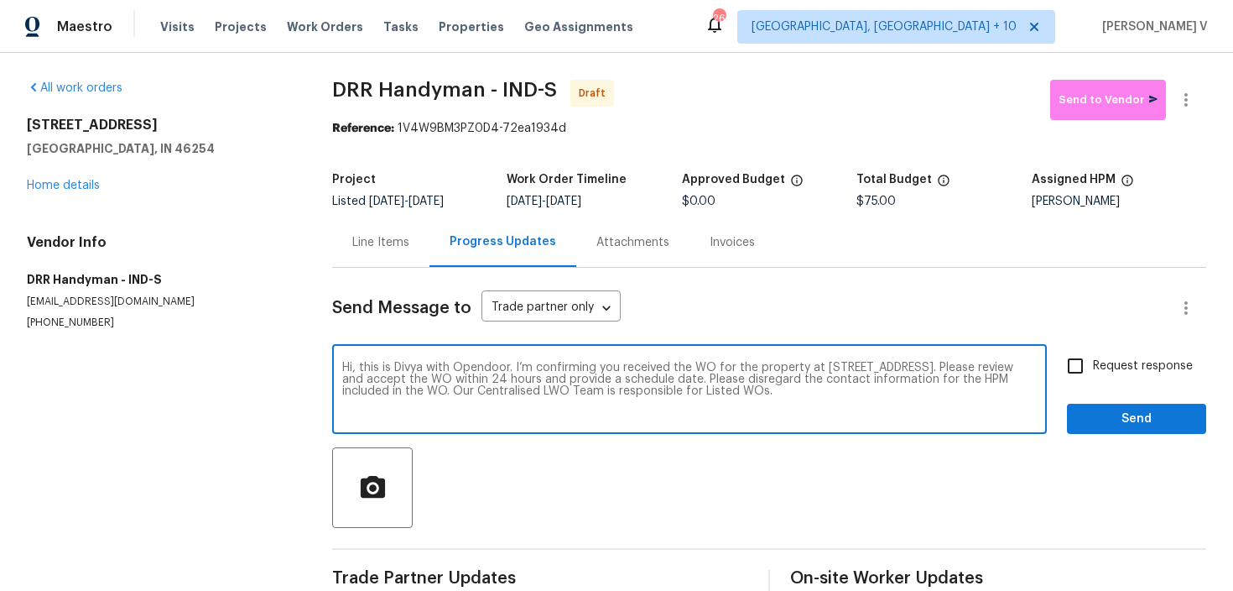
click at [1093, 361] on input "Request response" at bounding box center [1075, 365] width 35 height 35
checkbox input "true"
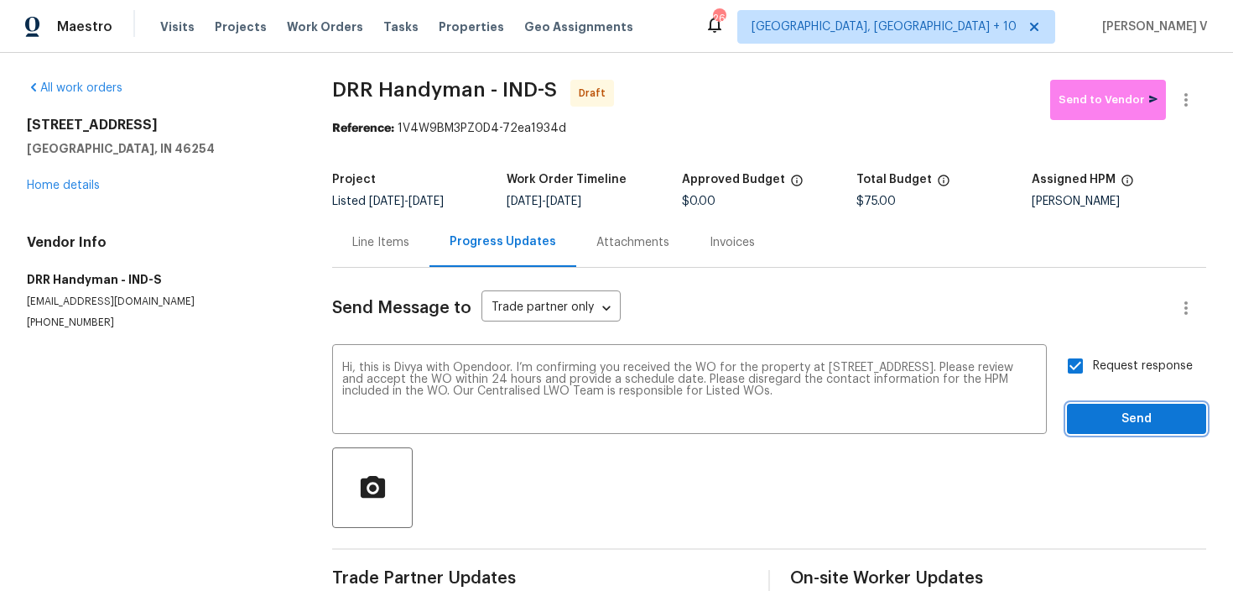
click at [1164, 418] on span "Send" at bounding box center [1137, 419] width 112 height 21
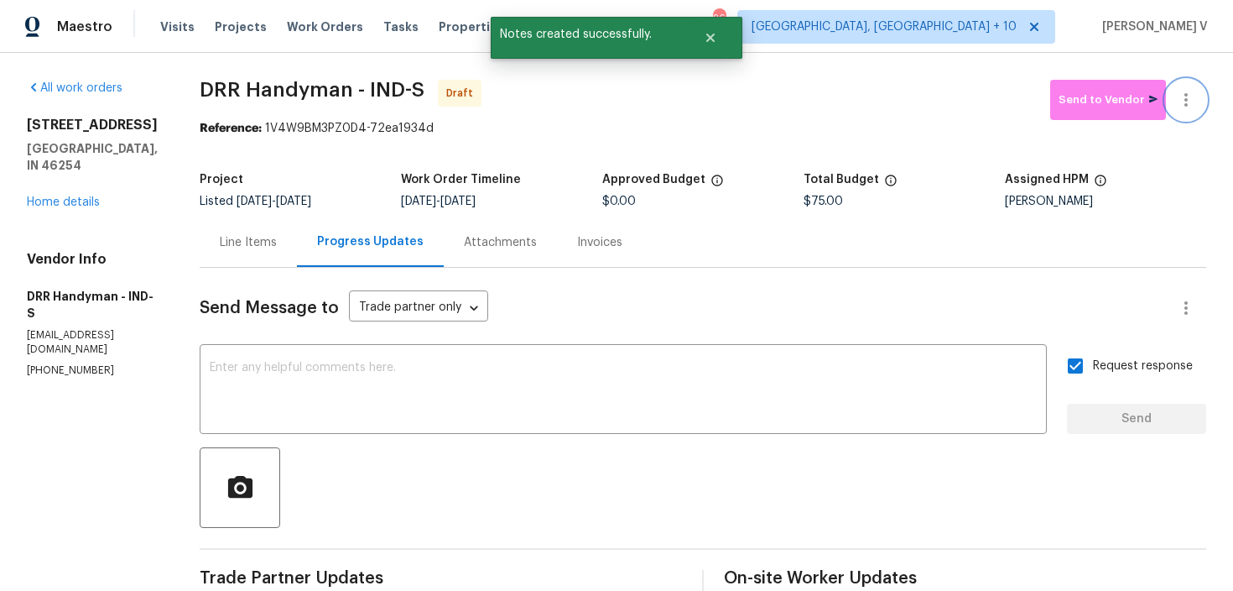
click at [1196, 87] on button "button" at bounding box center [1186, 100] width 40 height 40
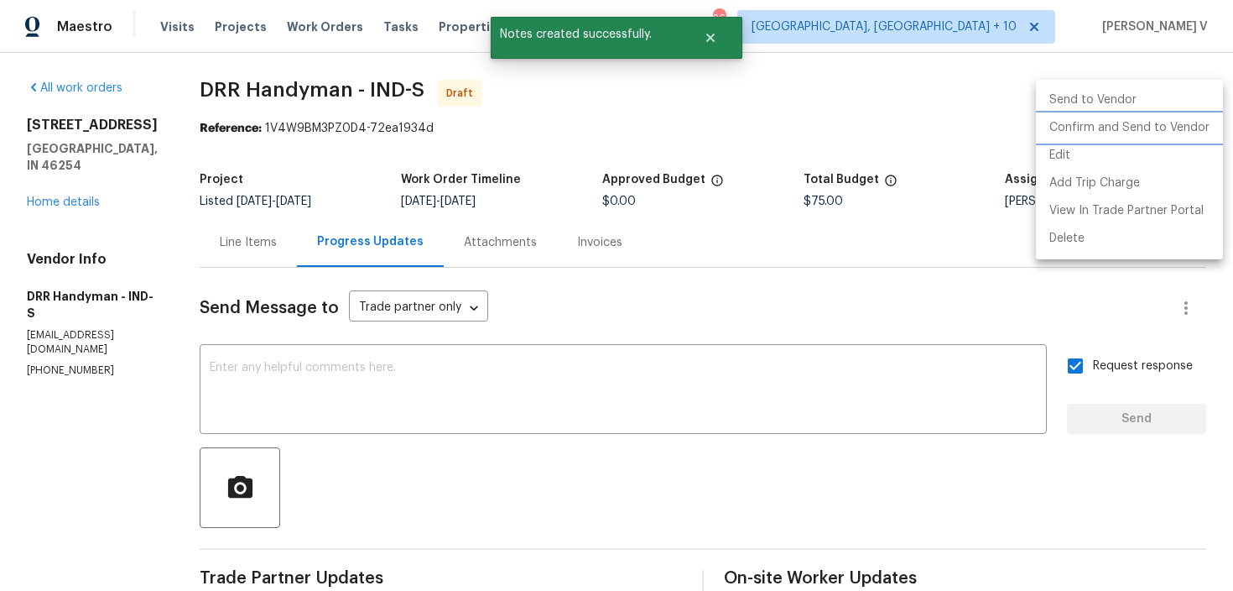
click at [1143, 130] on li "Confirm and Send to Vendor" at bounding box center [1129, 128] width 187 height 28
click at [281, 55] on div at bounding box center [616, 295] width 1233 height 591
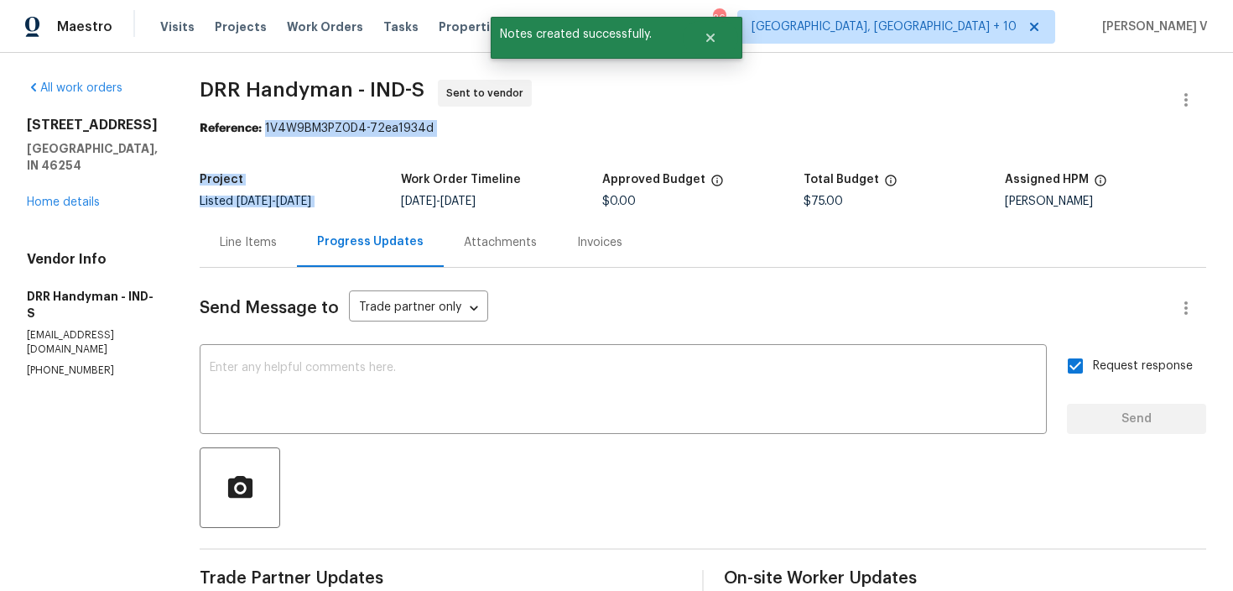
drag, startPoint x: 263, startPoint y: 128, endPoint x: 462, endPoint y: 141, distance: 200.1
click at [464, 142] on section "DRR Handyman - IND-S Sent to vendor Reference: 1V4W9BM3PZ0D4-72ea1934d Project …" at bounding box center [703, 396] width 1007 height 633
click at [445, 138] on section "DRR Handyman - IND-S Sent to vendor Reference: 1V4W9BM3PZ0D4-72ea1934d Project …" at bounding box center [703, 396] width 1007 height 633
drag, startPoint x: 262, startPoint y: 131, endPoint x: 445, endPoint y: 130, distance: 183.7
click at [445, 130] on div "Reference: 1V4W9BM3PZ0D4-72ea1934d" at bounding box center [703, 128] width 1007 height 17
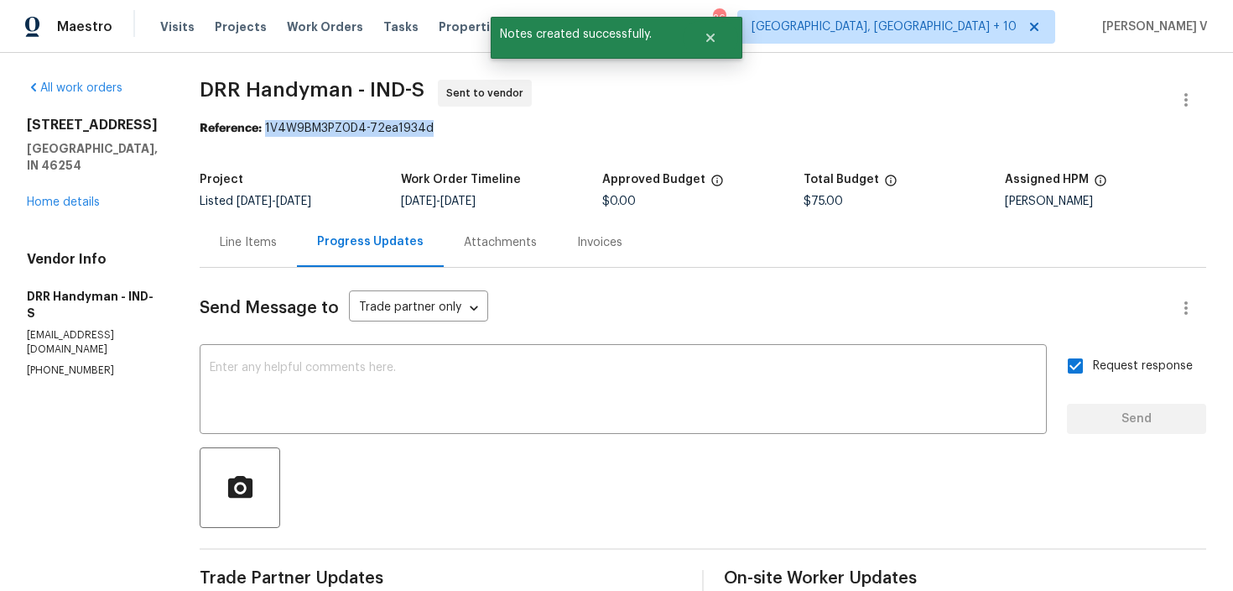
copy div "1V4W9BM3PZ0D4-72ea1934d"
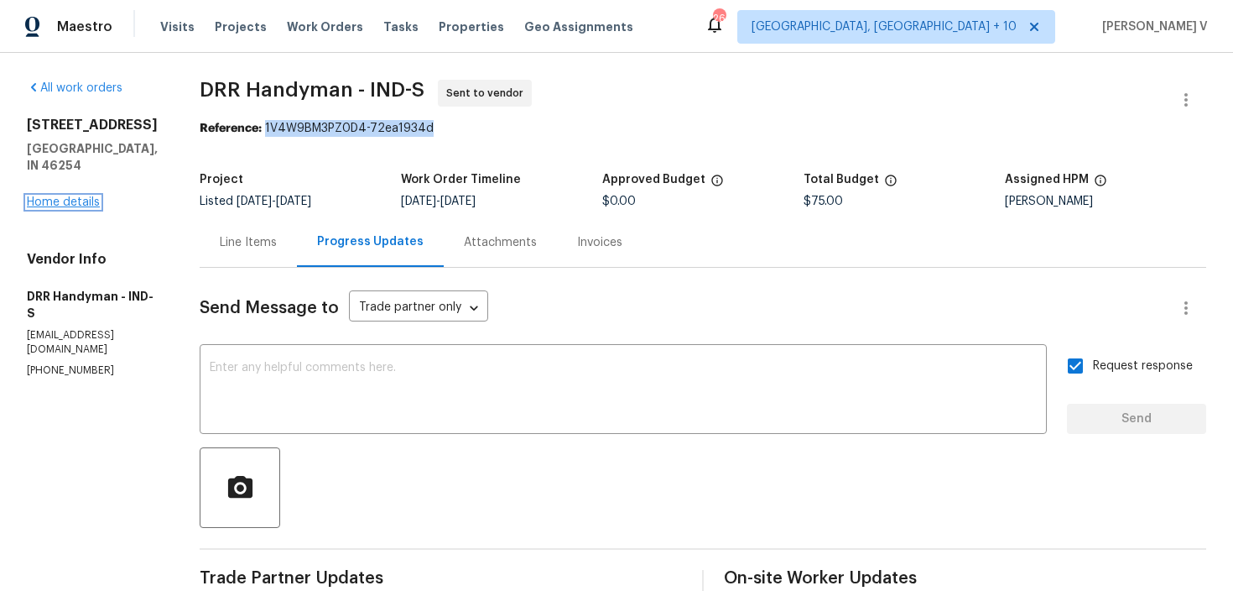
click at [91, 199] on link "Home details" at bounding box center [63, 202] width 73 height 12
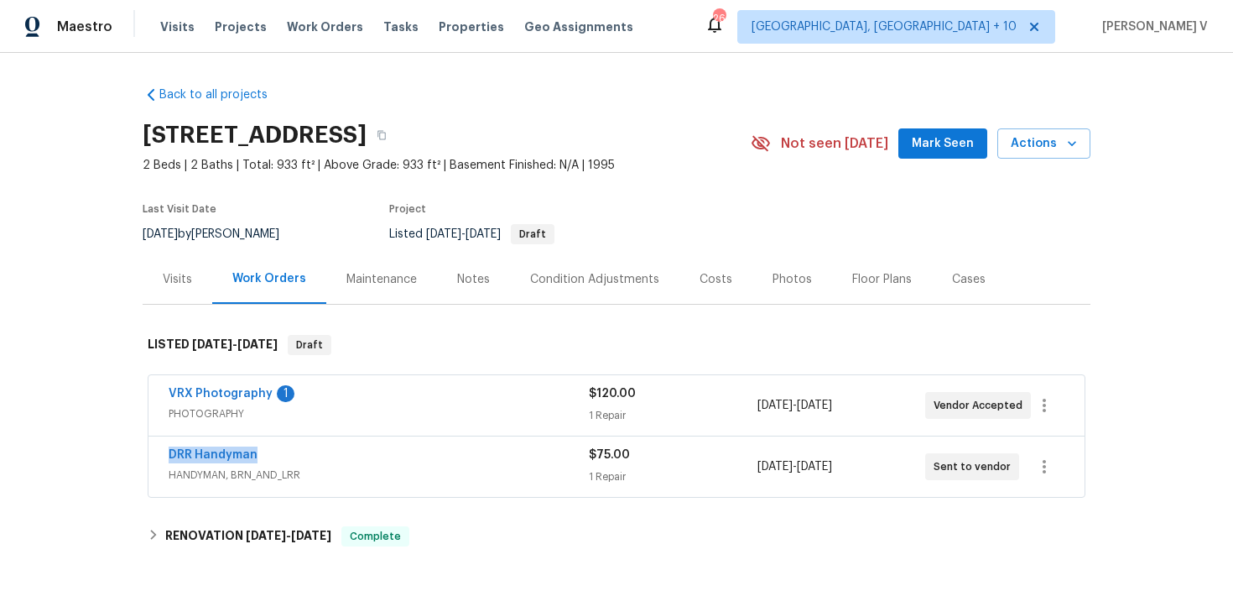
drag, startPoint x: 149, startPoint y: 439, endPoint x: 331, endPoint y: 458, distance: 183.1
click at [331, 458] on div "DRR Handyman HANDYMAN, BRN_AND_LRR $75.00 1 Repair 8/14/2025 - 8/18/2025 Sent t…" at bounding box center [616, 466] width 936 height 60
copy link "DRR Handyman"
click at [145, 451] on div "VRX Photography 1 PHOTOGRAPHY $120.00 1 Repair 8/12/2025 - 8/13/2025 Vendor Acc…" at bounding box center [617, 437] width 948 height 131
drag, startPoint x: 148, startPoint y: 454, endPoint x: 331, endPoint y: 452, distance: 182.9
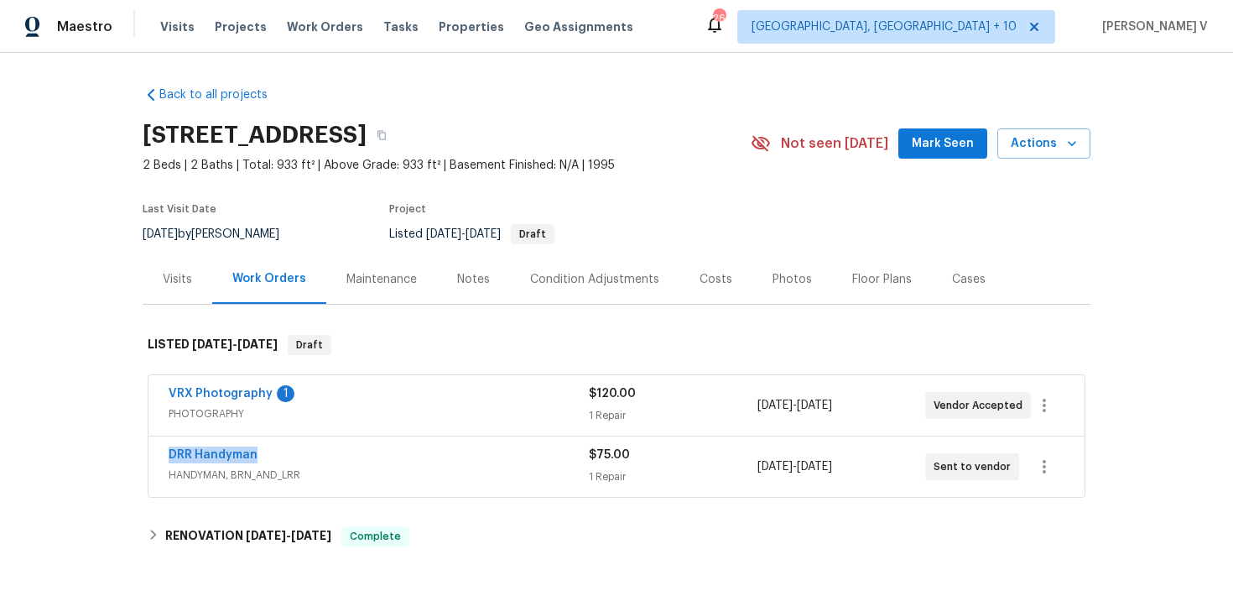
click at [331, 452] on div "DRR Handyman HANDYMAN, BRN_AND_LRR $75.00 1 Repair 8/14/2025 - 8/18/2025 Sent t…" at bounding box center [616, 466] width 936 height 60
copy link "DRR Handyman"
click at [227, 459] on link "DRR Handyman" at bounding box center [213, 455] width 89 height 12
